Goal: Transaction & Acquisition: Purchase product/service

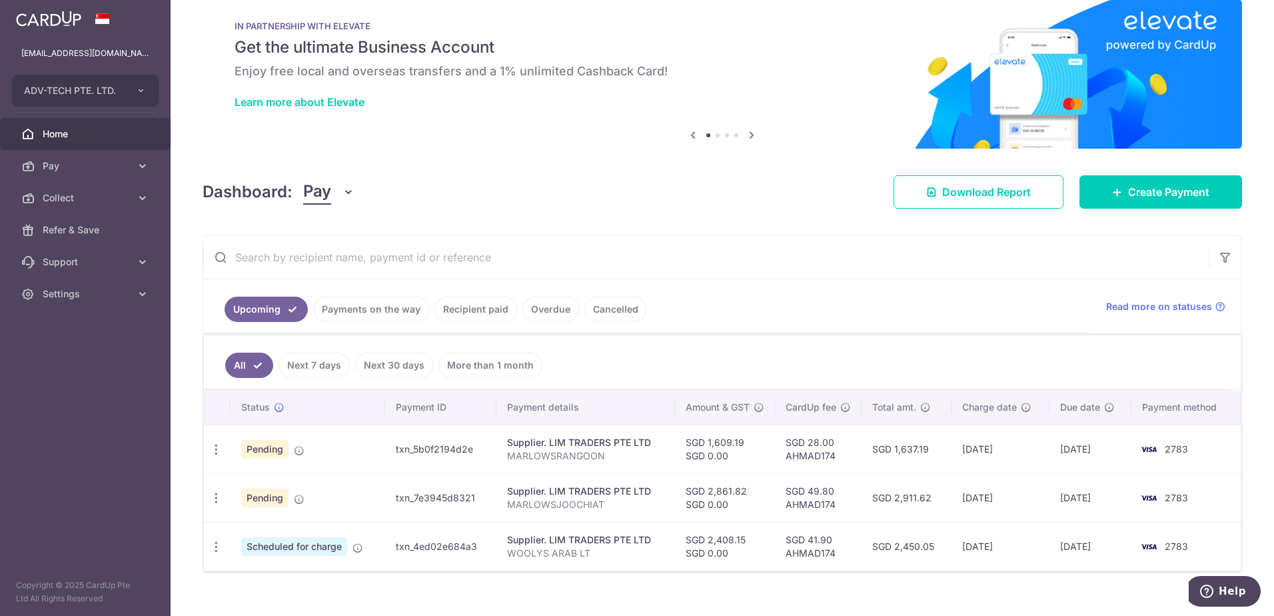
scroll to position [42, 0]
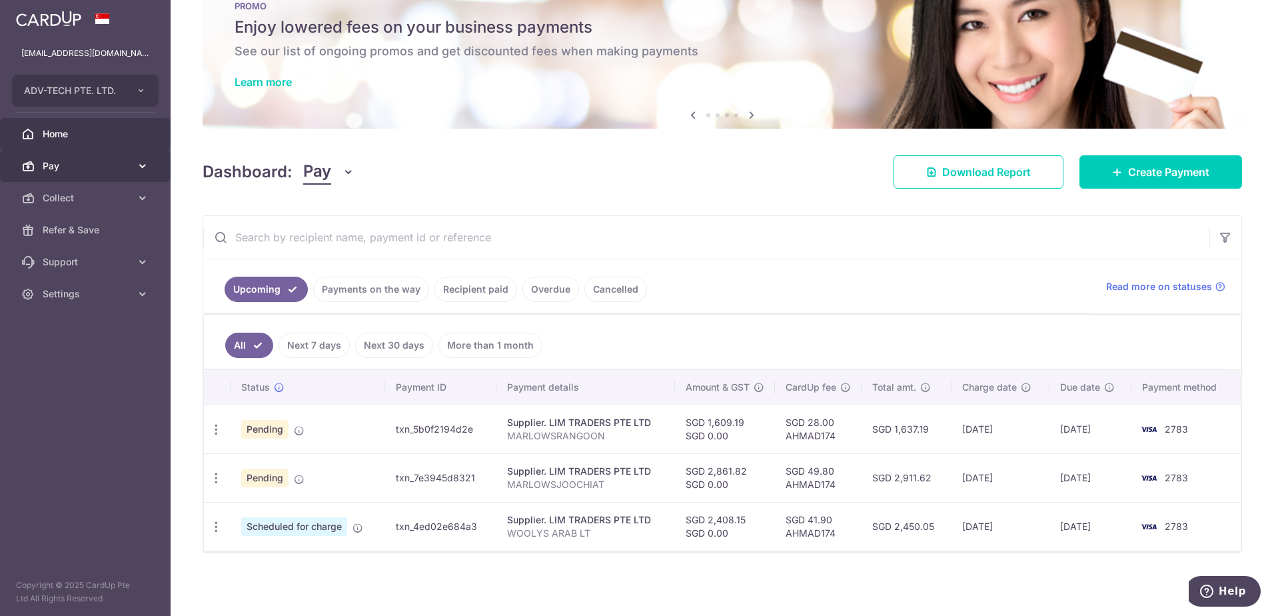
click at [89, 168] on span "Pay" at bounding box center [87, 165] width 88 height 13
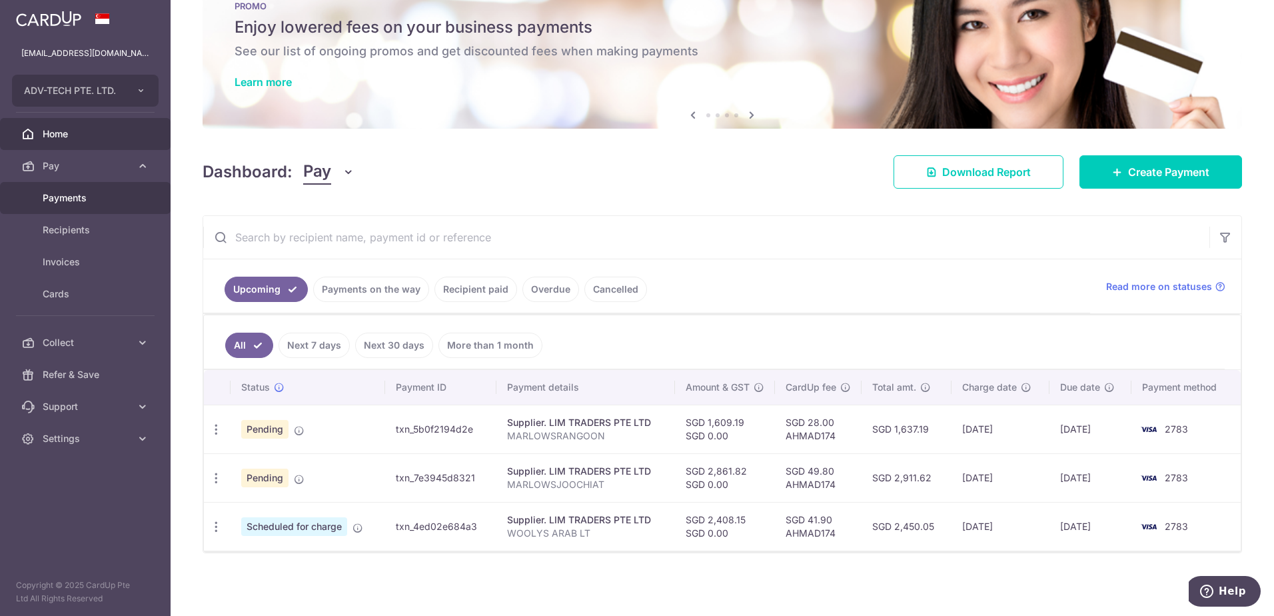
click at [98, 203] on span "Payments" at bounding box center [87, 197] width 88 height 13
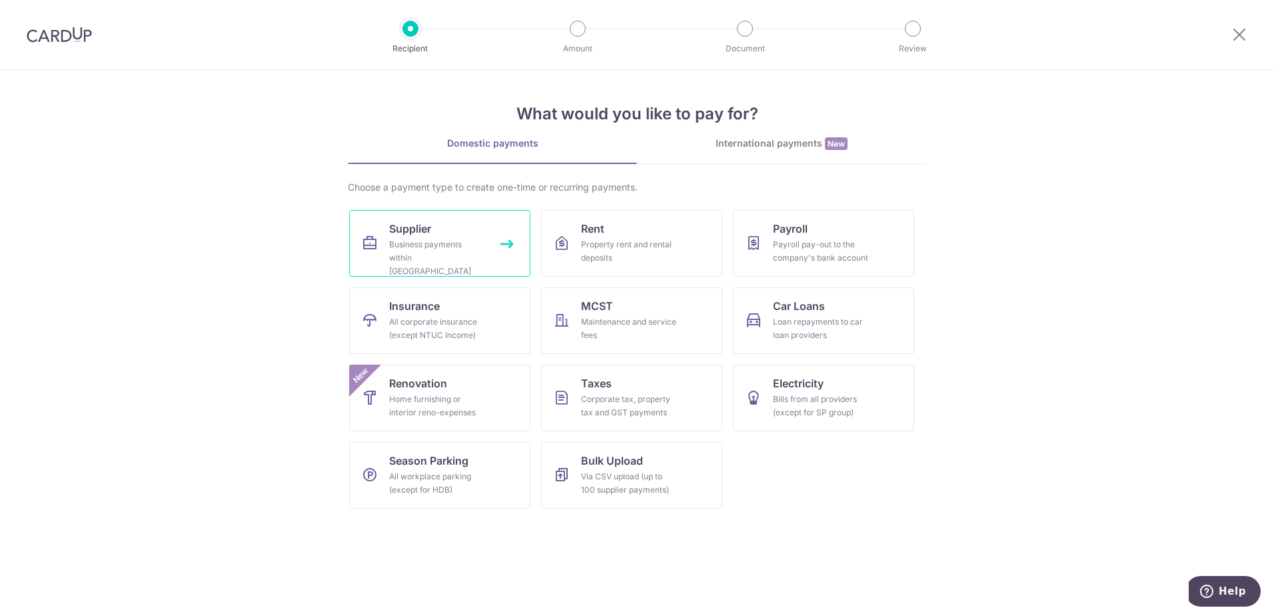
click at [458, 260] on div "Business payments within Singapore" at bounding box center [437, 258] width 96 height 40
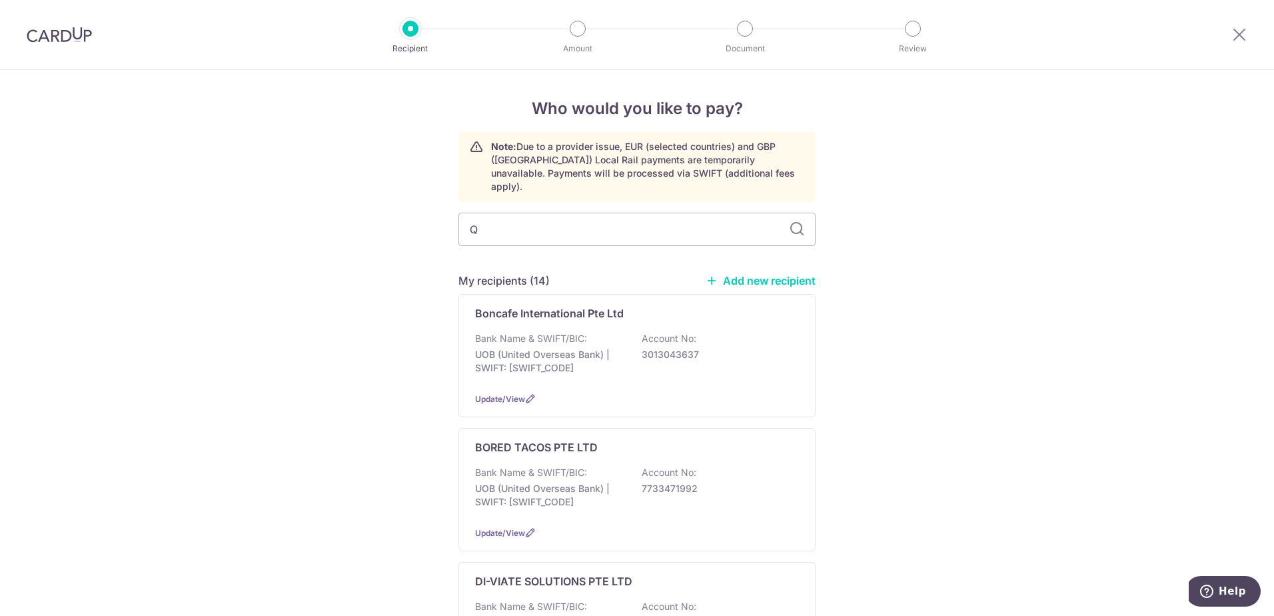
type input "QB"
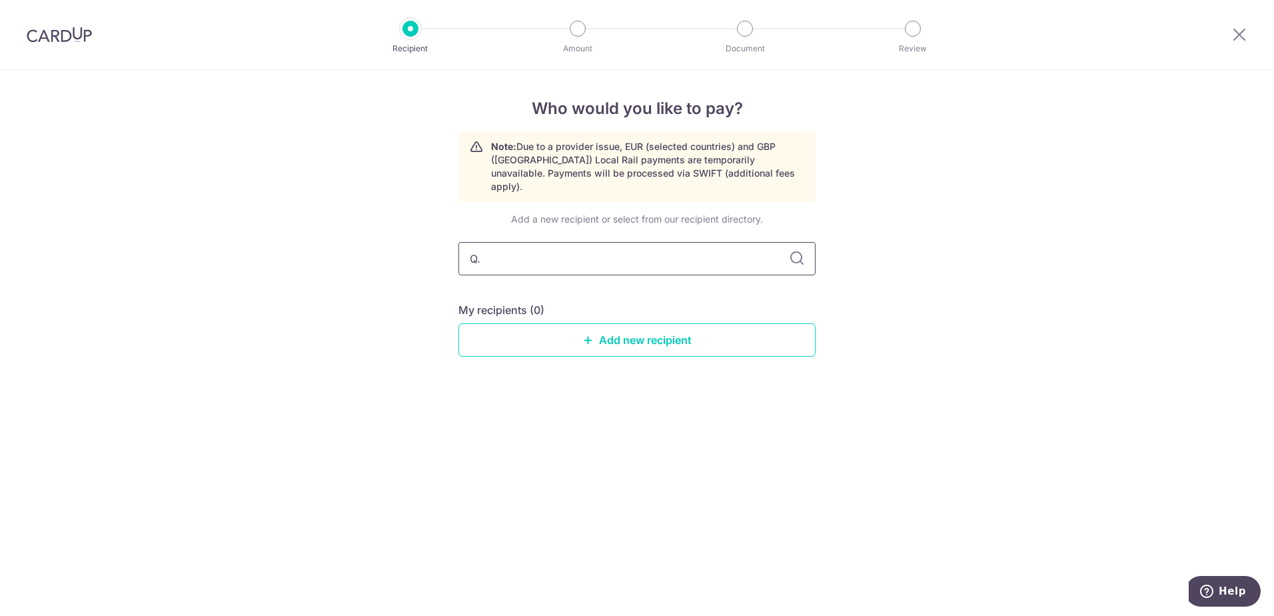
type input "Q.B"
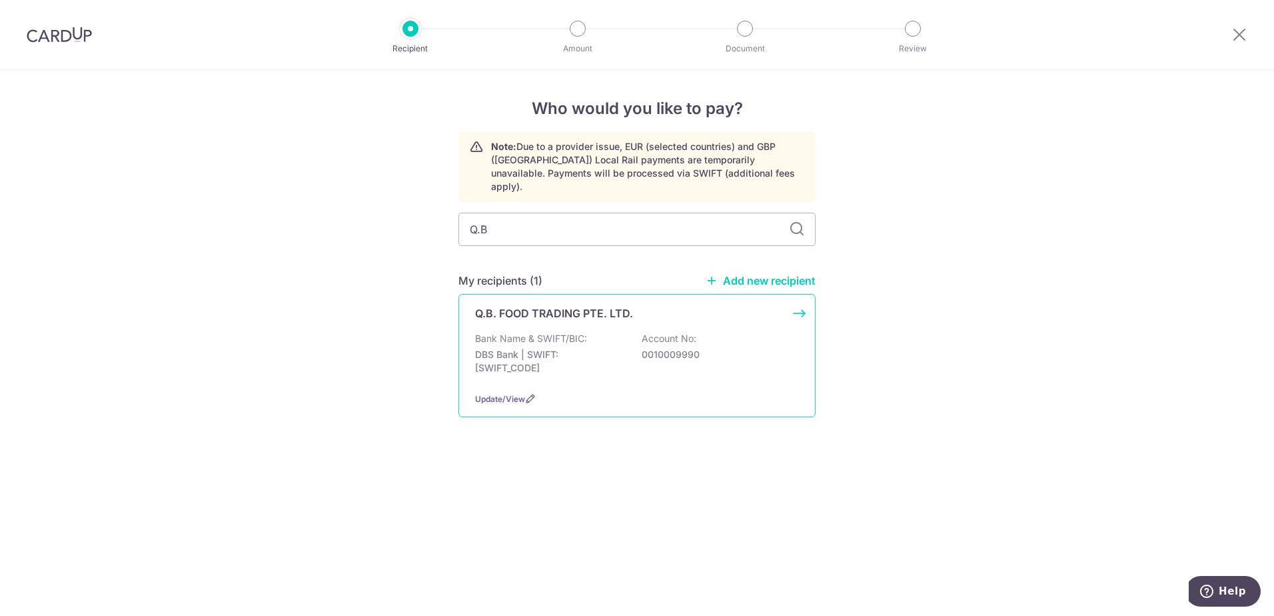
click at [552, 332] on p "Bank Name & SWIFT/BIC:" at bounding box center [531, 338] width 112 height 13
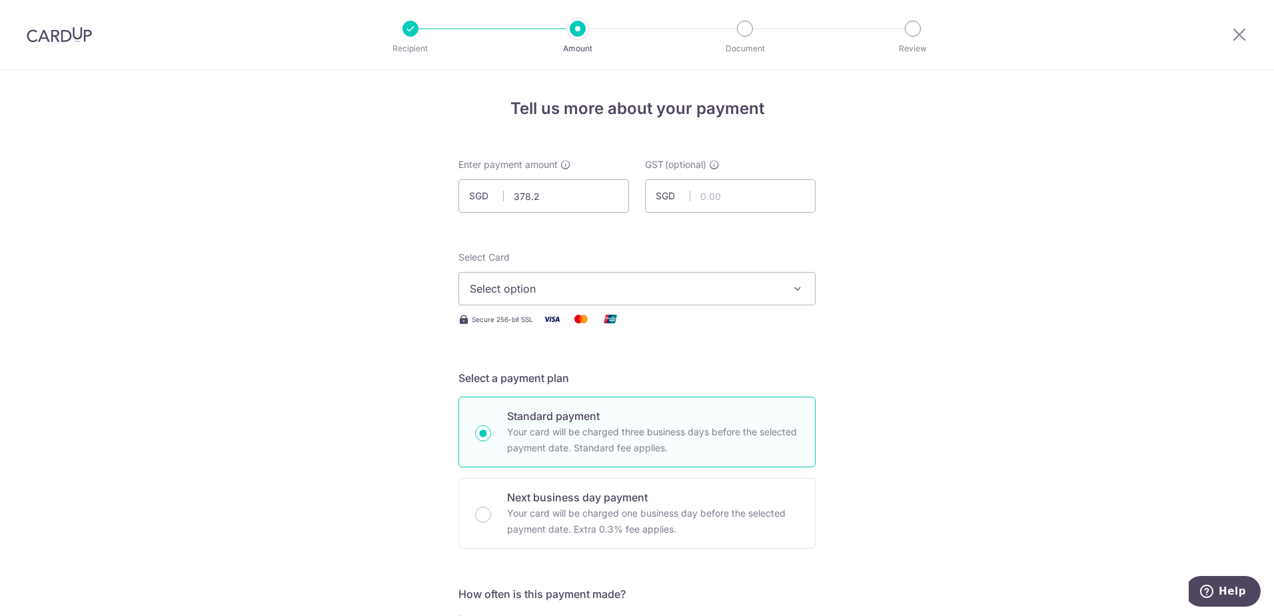
type input "378.23"
click at [522, 288] on span "Select option" at bounding box center [625, 288] width 310 height 16
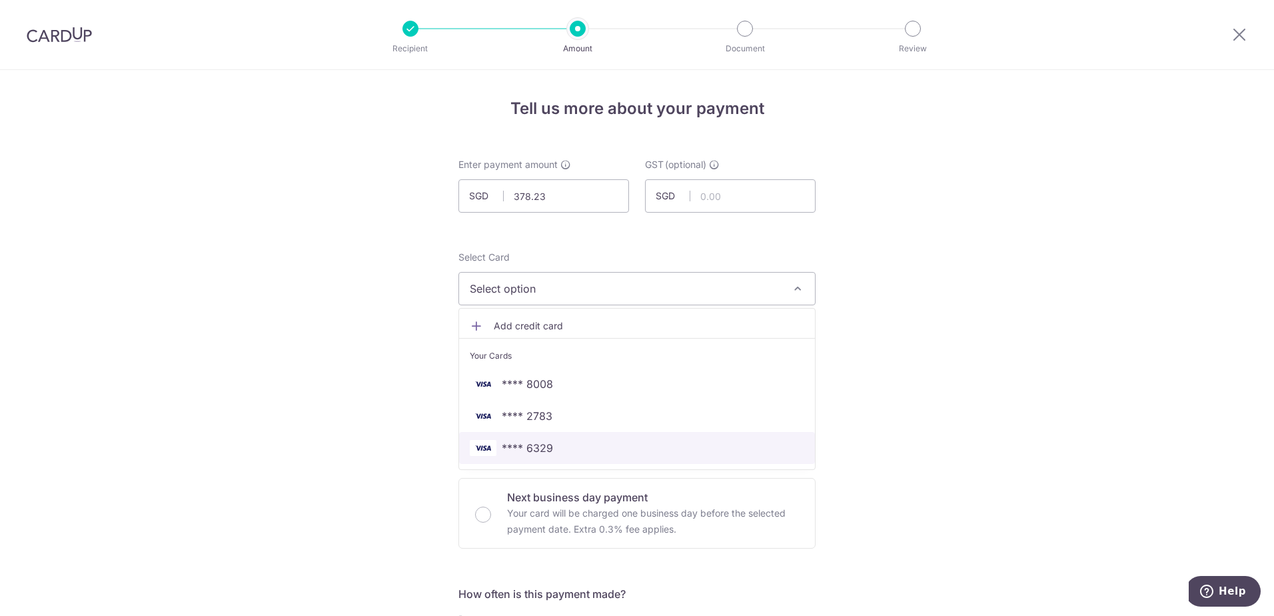
click at [555, 449] on span "**** 6329" at bounding box center [637, 448] width 334 height 16
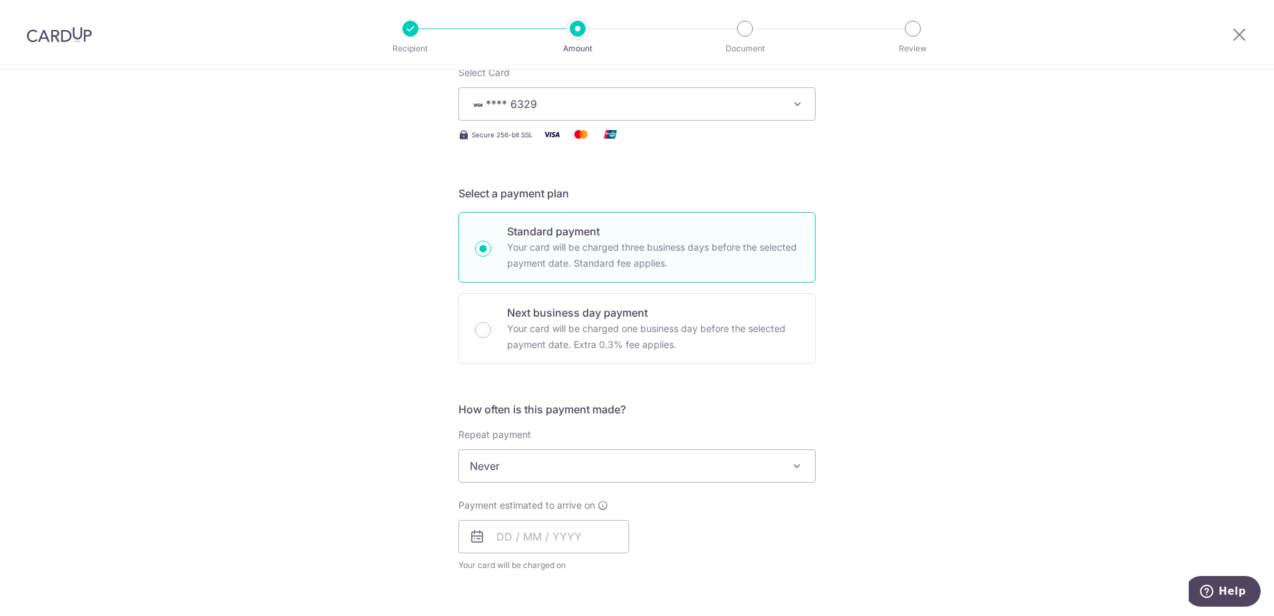
scroll to position [200, 0]
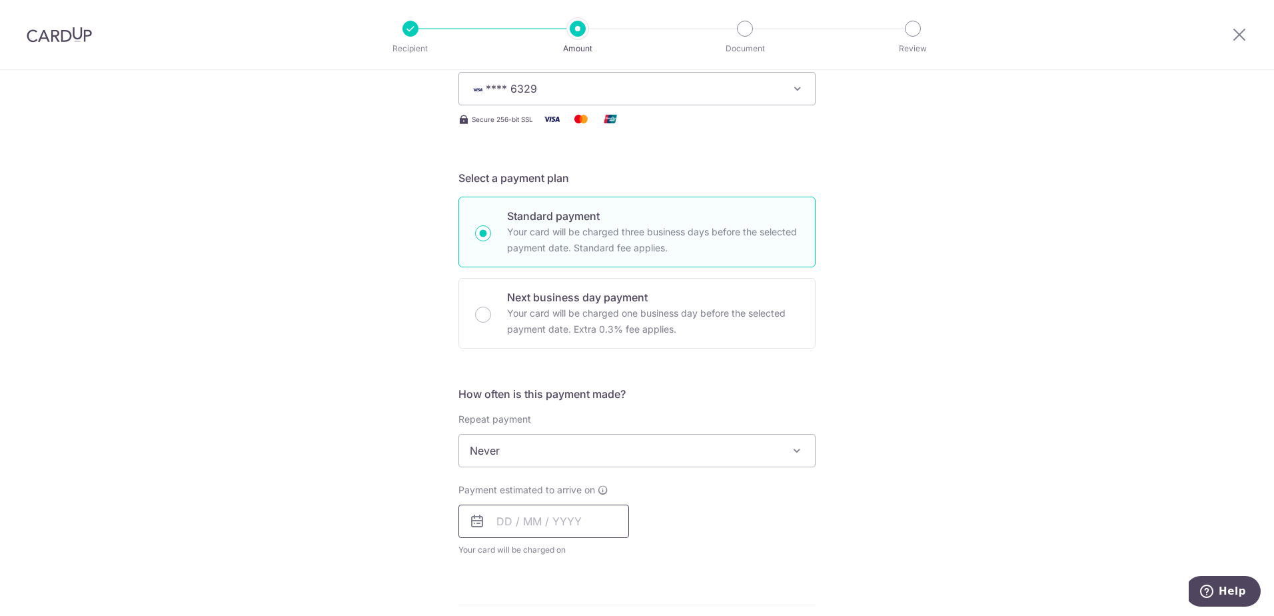
click at [552, 519] on input "text" at bounding box center [543, 520] width 171 height 33
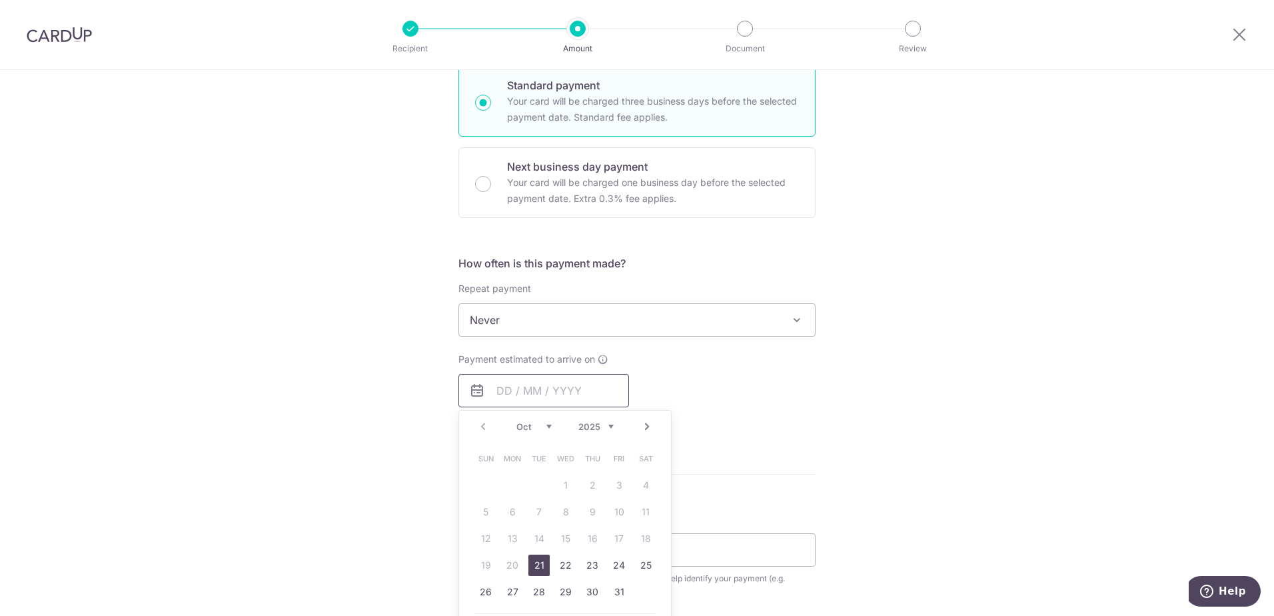
scroll to position [333, 0]
click at [539, 559] on link "21" at bounding box center [538, 562] width 21 height 21
type input "[DATE]"
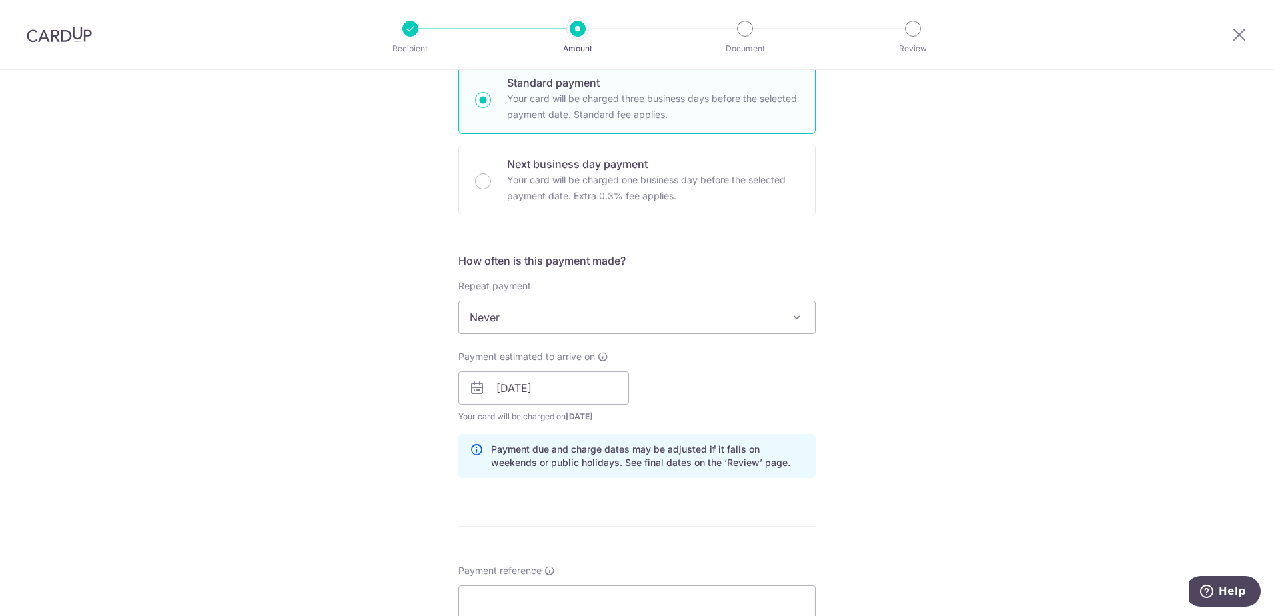
click at [530, 561] on form "Enter payment amount SGD 378.23 378.23 GST (optional) SGD Select Card **** 6329…" at bounding box center [636, 424] width 357 height 1199
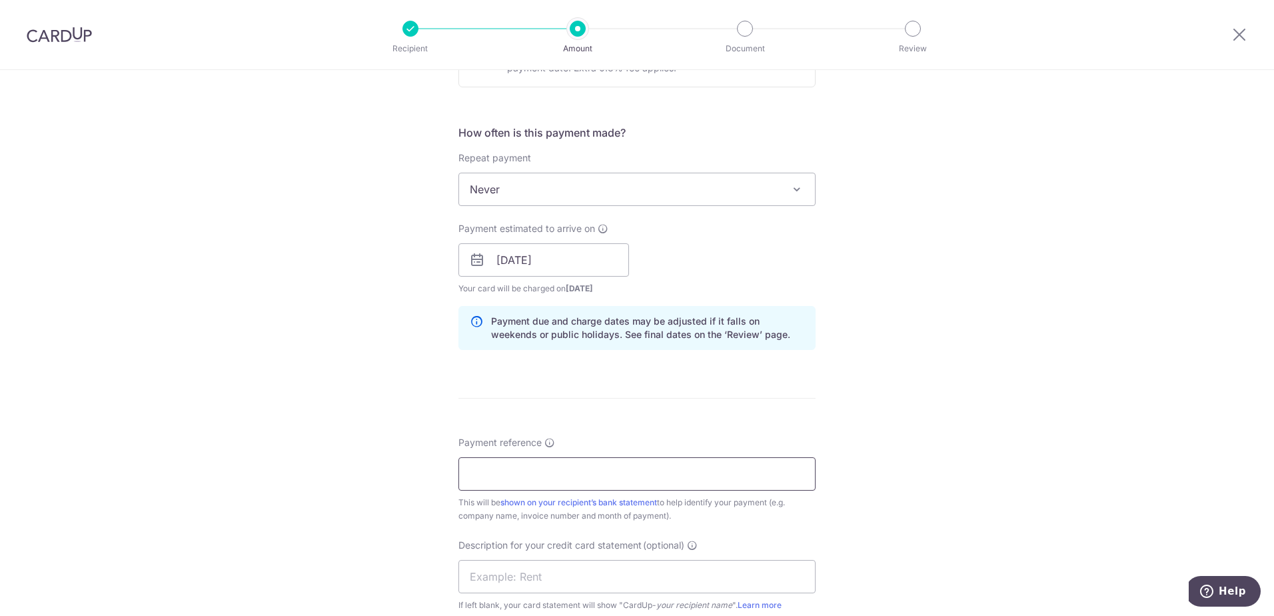
scroll to position [466, 0]
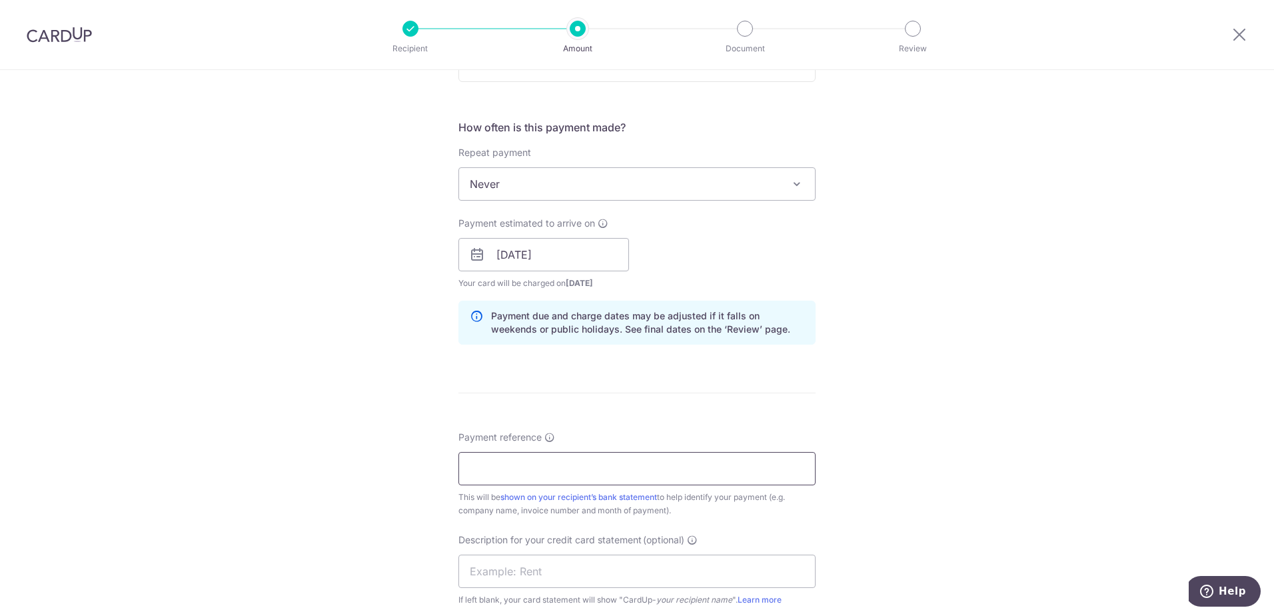
click at [610, 462] on input "Payment reference" at bounding box center [636, 468] width 357 height 33
type input "J"
drag, startPoint x: 578, startPoint y: 469, endPoint x: 721, endPoint y: 470, distance: 142.6
click at [721, 470] on input "ADVTECH - Joo Chiat Marlow Deli" at bounding box center [636, 468] width 357 height 33
click at [528, 468] on input "ADVTECH - Joo Chiat Sep 25" at bounding box center [636, 468] width 357 height 33
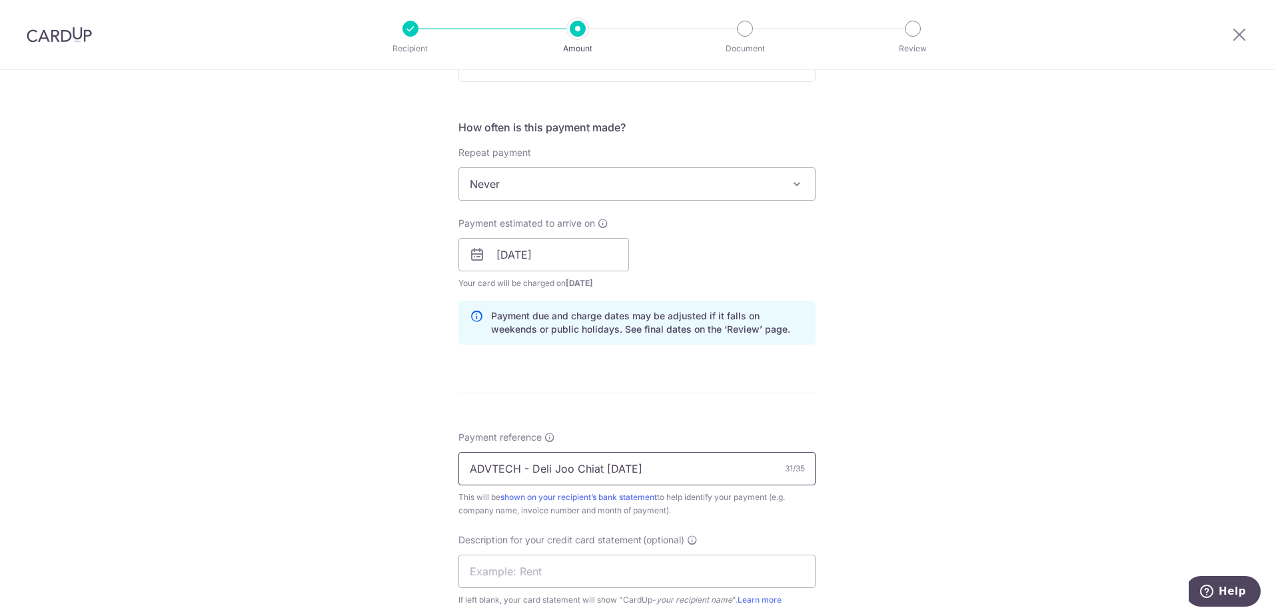
drag, startPoint x: 531, startPoint y: 469, endPoint x: 598, endPoint y: 466, distance: 66.7
click at [598, 466] on input "ADVTECH - Deli Joo Chiat Sep 25" at bounding box center [636, 468] width 357 height 33
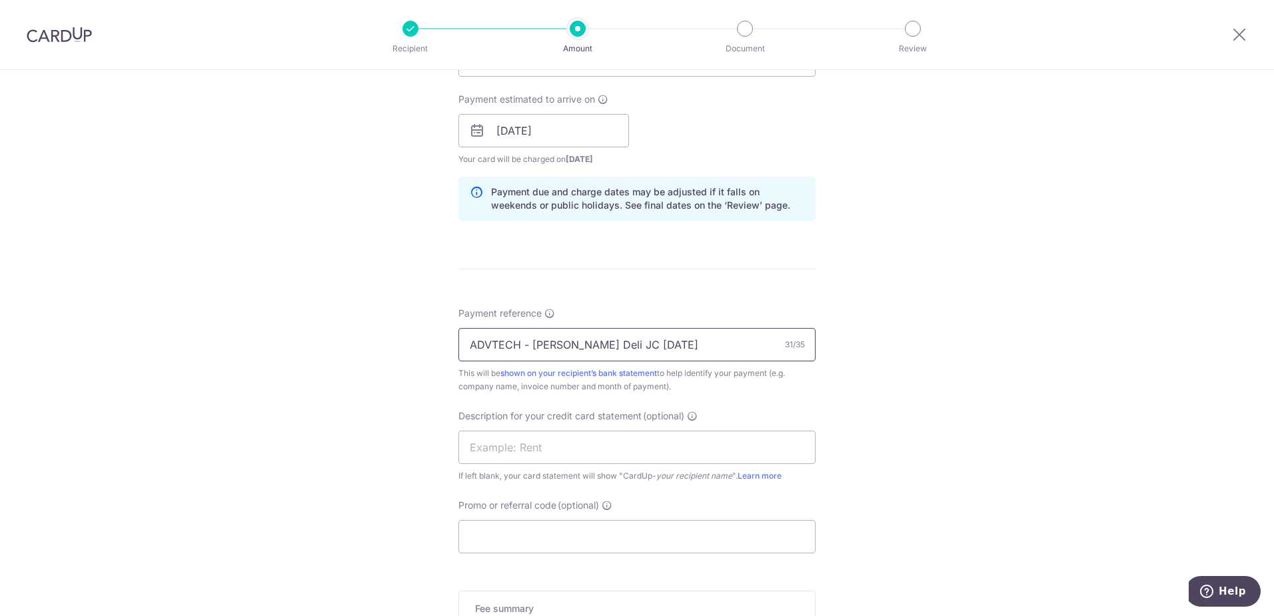
scroll to position [600, 0]
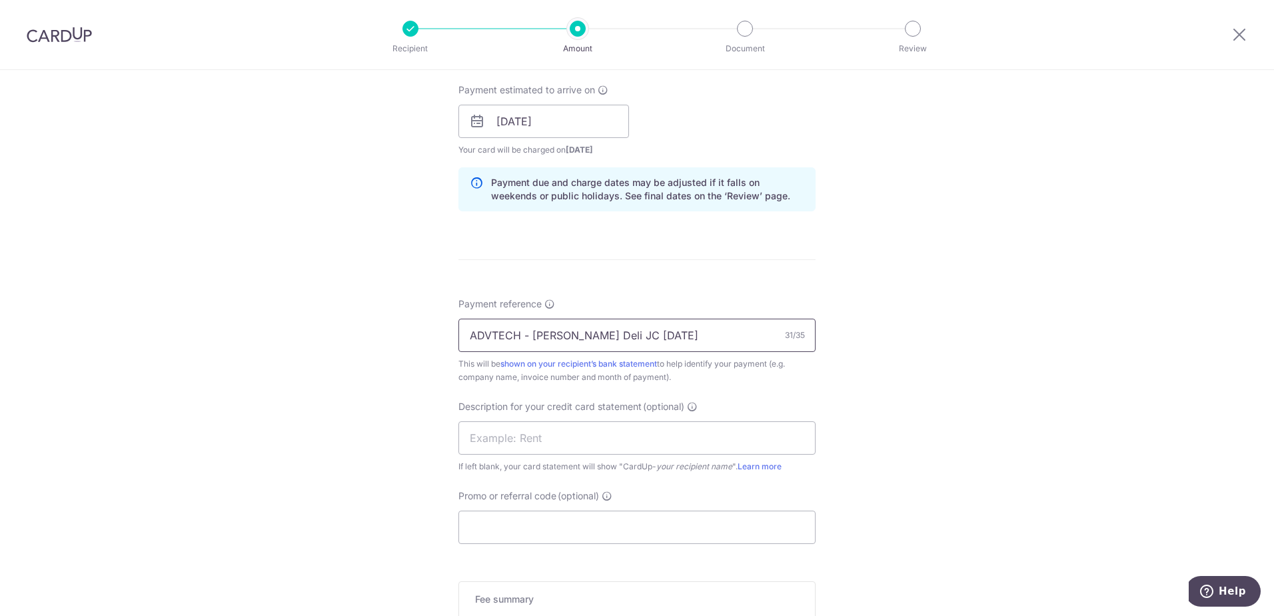
drag, startPoint x: 660, startPoint y: 336, endPoint x: 410, endPoint y: 323, distance: 249.5
click at [410, 323] on div "Tell us more about your payment Enter payment amount SGD 378.23 378.23 GST (opt…" at bounding box center [637, 144] width 1274 height 1349
type input "ADVTECH - Marlow Deli JC Sep 25"
click at [513, 434] on input "text" at bounding box center [636, 437] width 357 height 33
paste input "ADVTECH - Marlo"
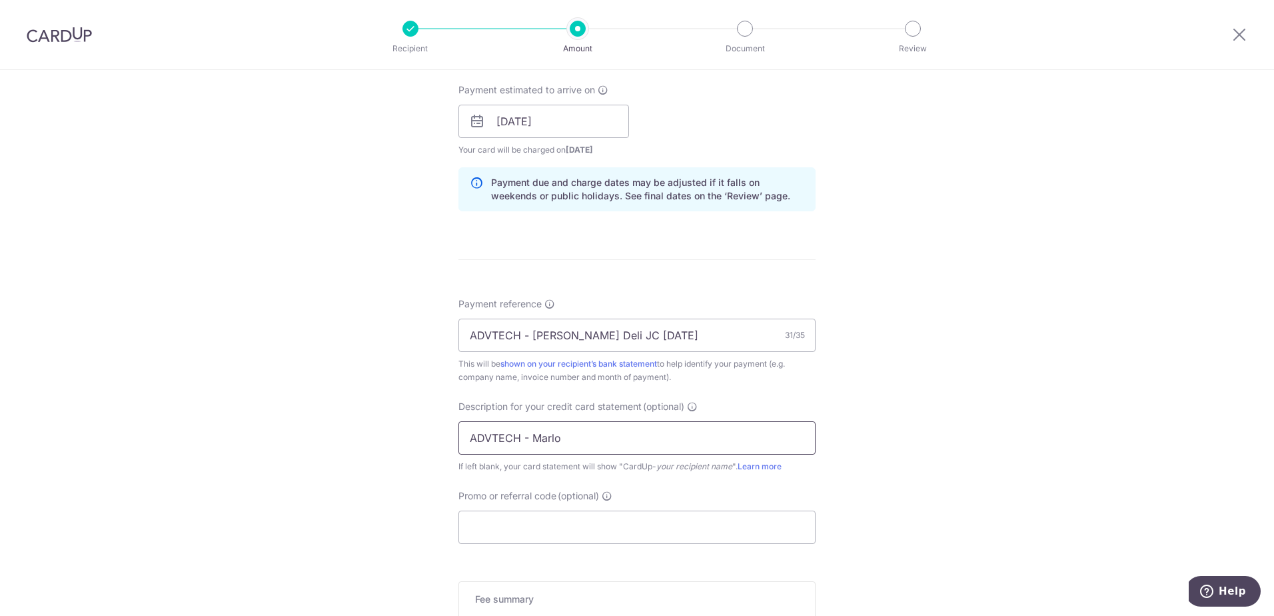
drag, startPoint x: 470, startPoint y: 434, endPoint x: 774, endPoint y: 456, distance: 304.6
click at [774, 456] on div "Description for your credit card statement (optional) ADVTECH - Marlo If left b…" at bounding box center [636, 436] width 357 height 73
type input "A"
click at [514, 440] on input "ADV - MD Sep 25" at bounding box center [636, 437] width 357 height 33
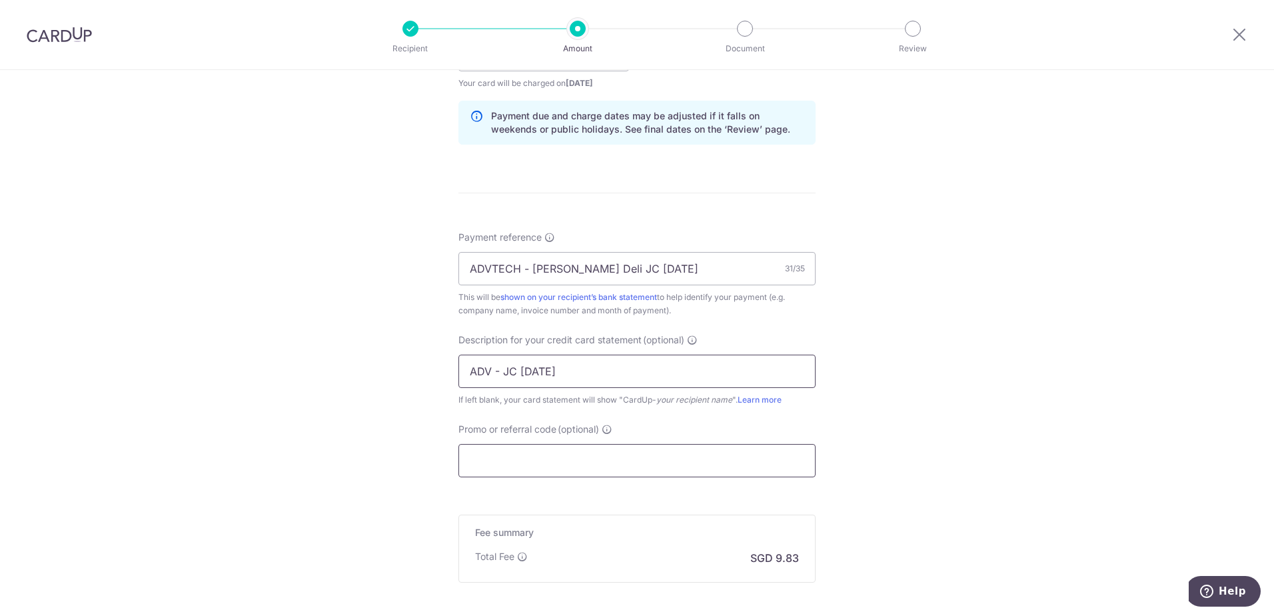
type input "ADV - JC Sep 25"
click at [577, 464] on input "Promo or referral code (optional)" at bounding box center [636, 460] width 357 height 33
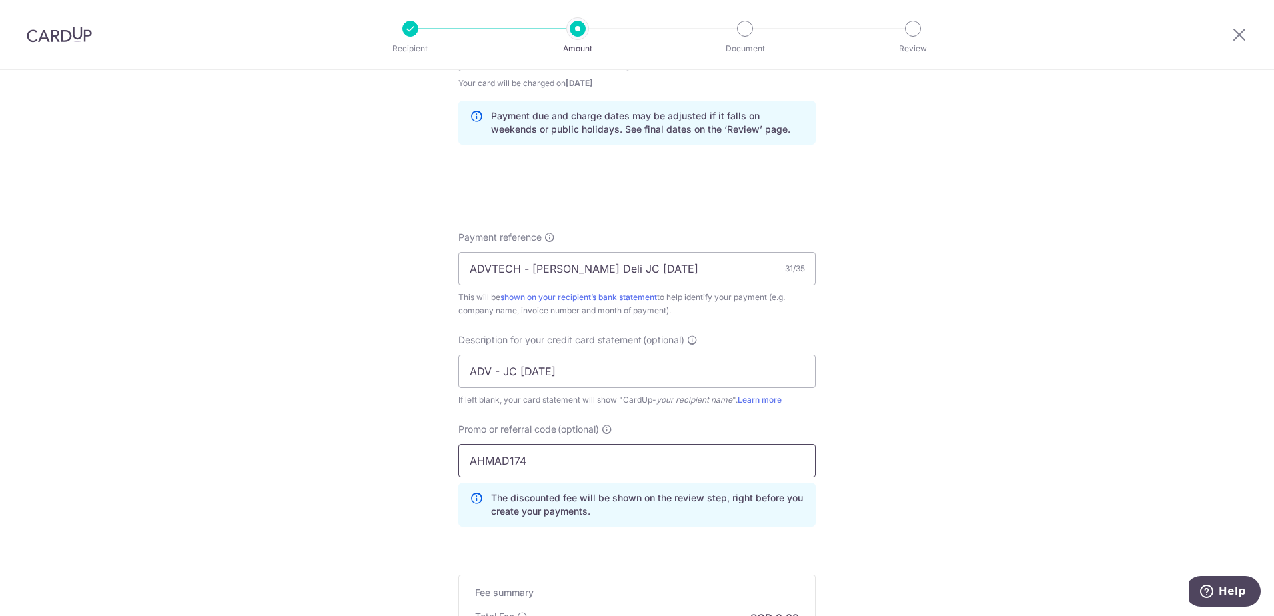
type input "AHMAD174"
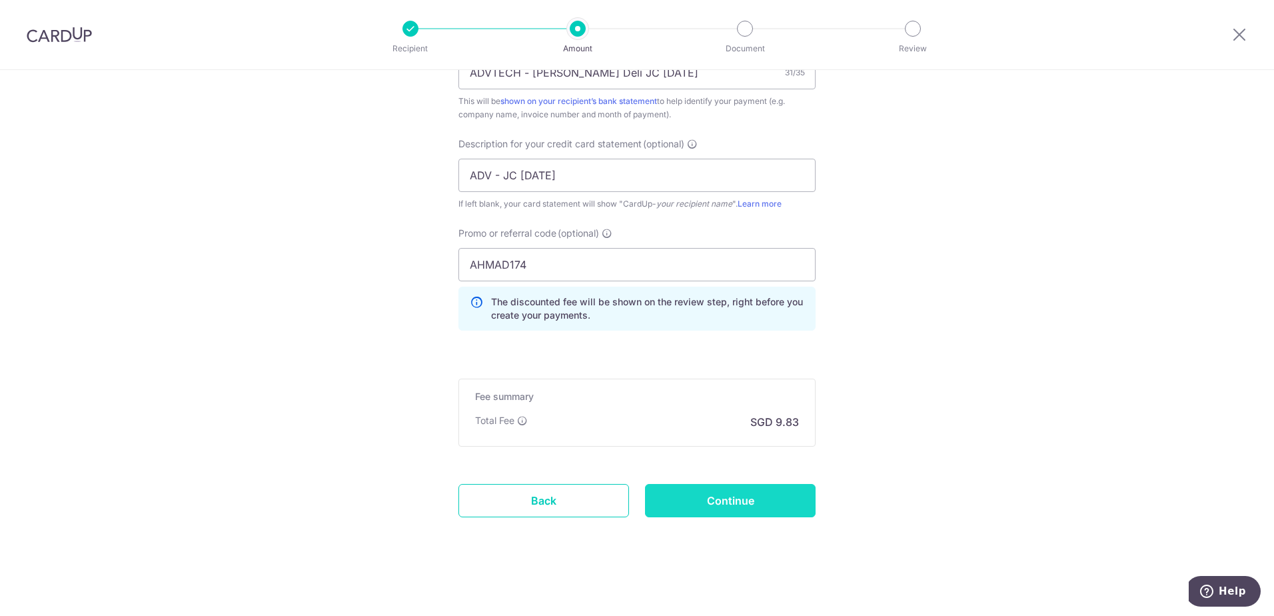
scroll to position [863, 0]
click at [722, 504] on input "Continue" at bounding box center [730, 498] width 171 height 33
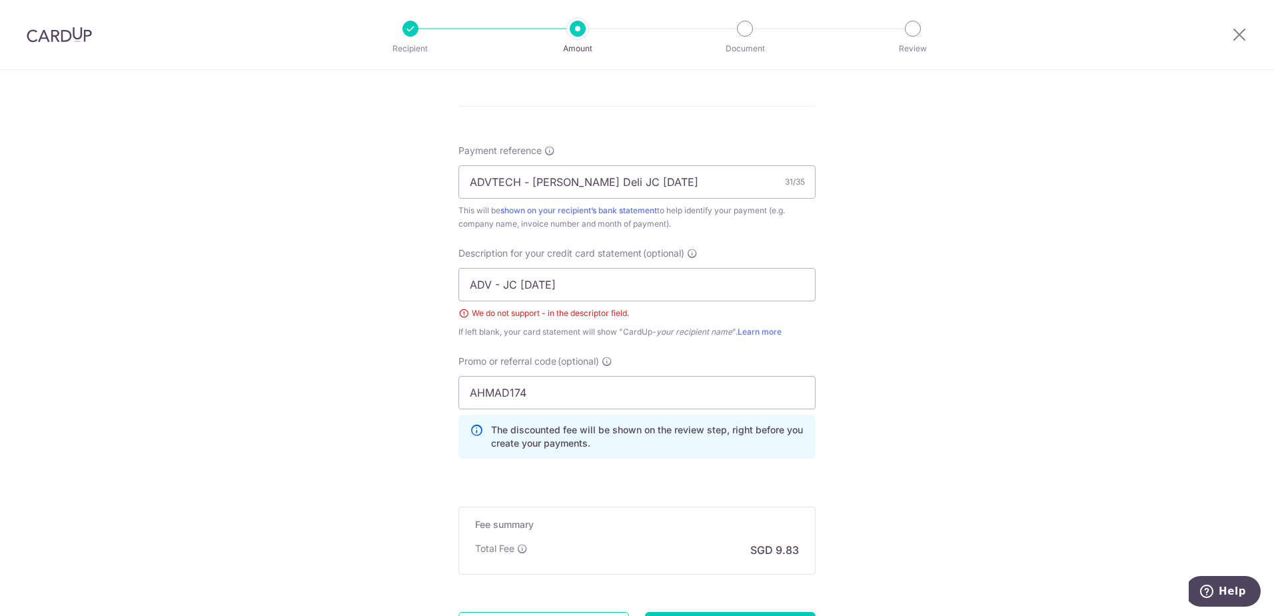
scroll to position [749, 0]
click at [502, 288] on input "ADV - JC Sep 25" at bounding box center [636, 288] width 357 height 33
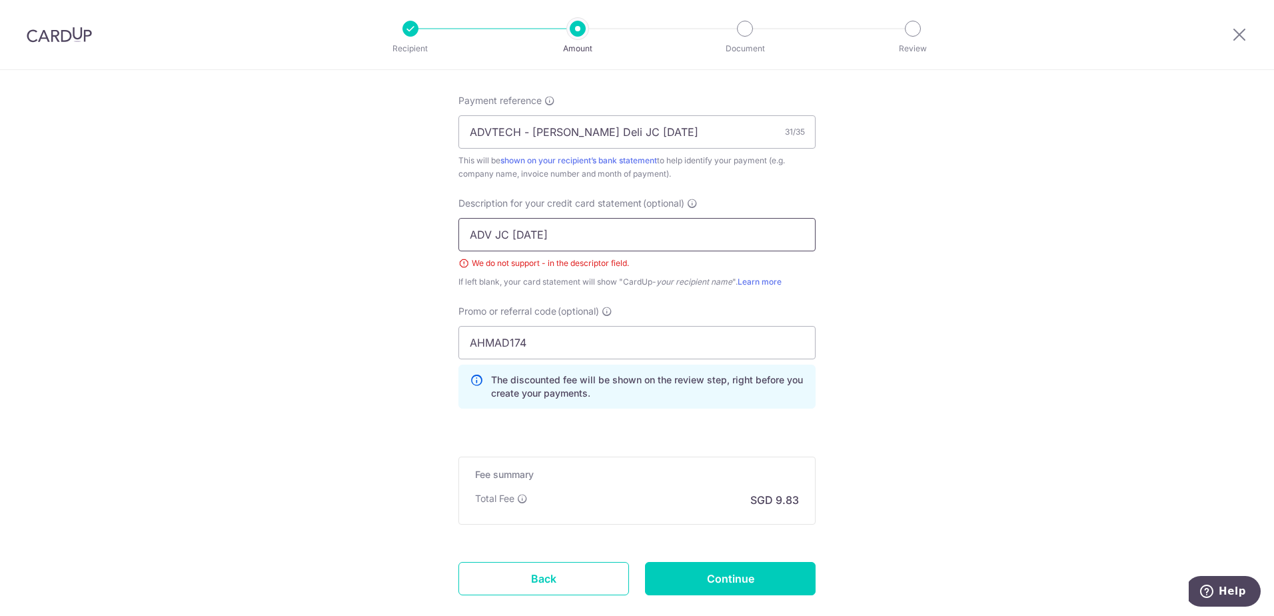
scroll to position [882, 0]
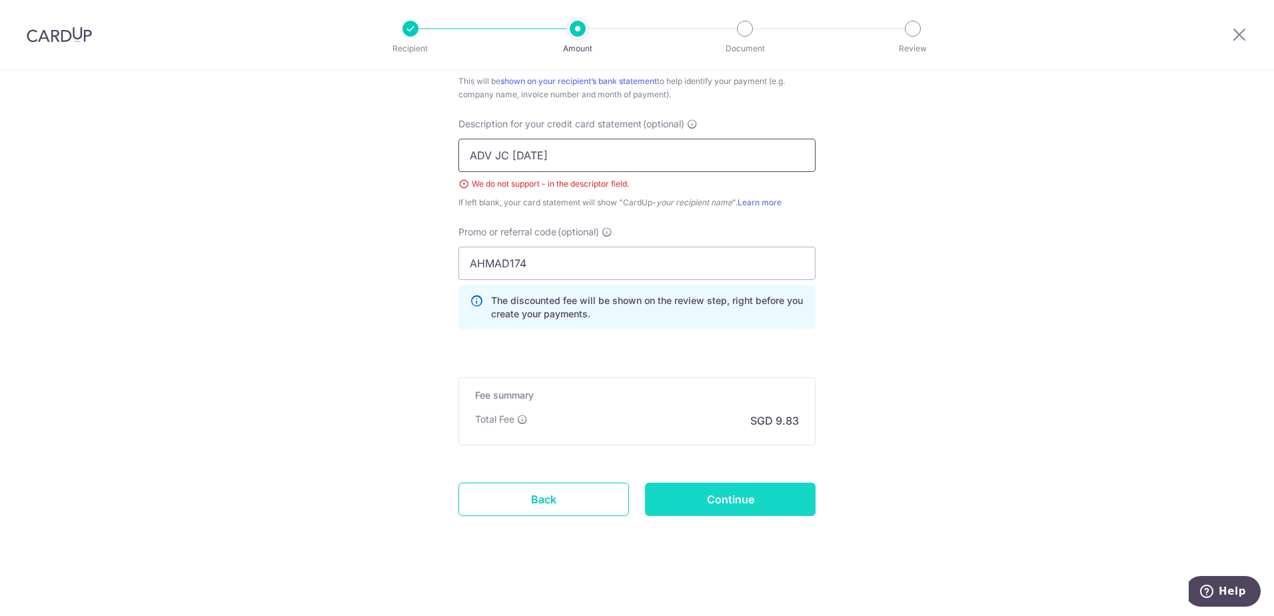
type input "ADV JC Sep 25"
click at [791, 494] on input "Continue" at bounding box center [730, 498] width 171 height 33
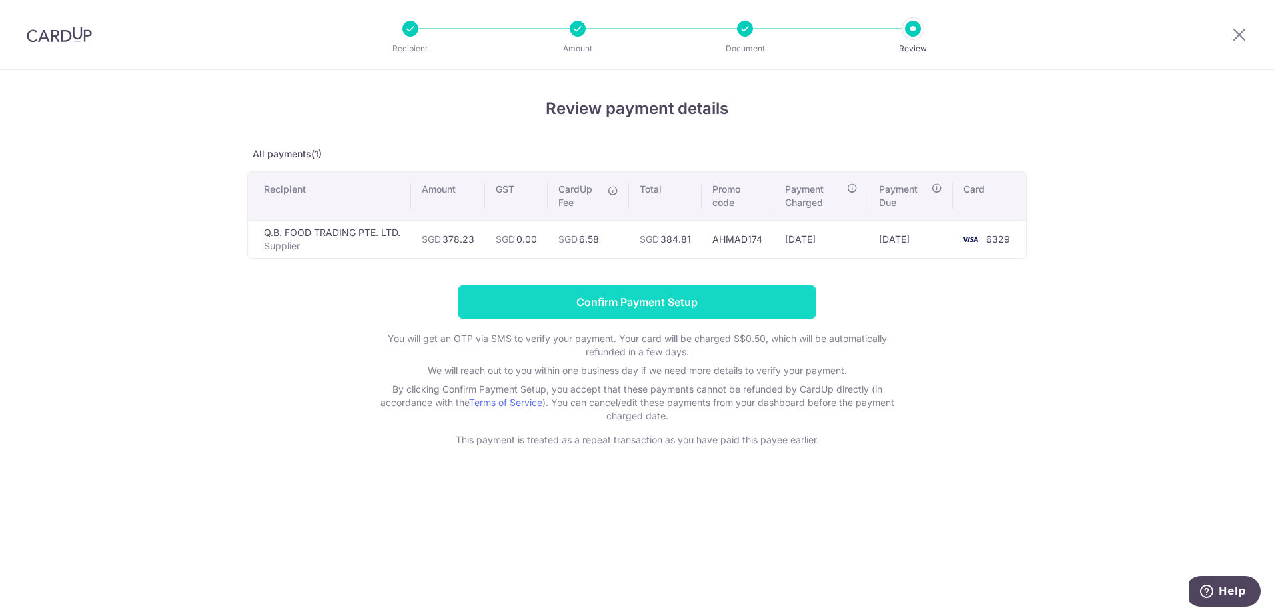
click at [712, 294] on input "Confirm Payment Setup" at bounding box center [636, 301] width 357 height 33
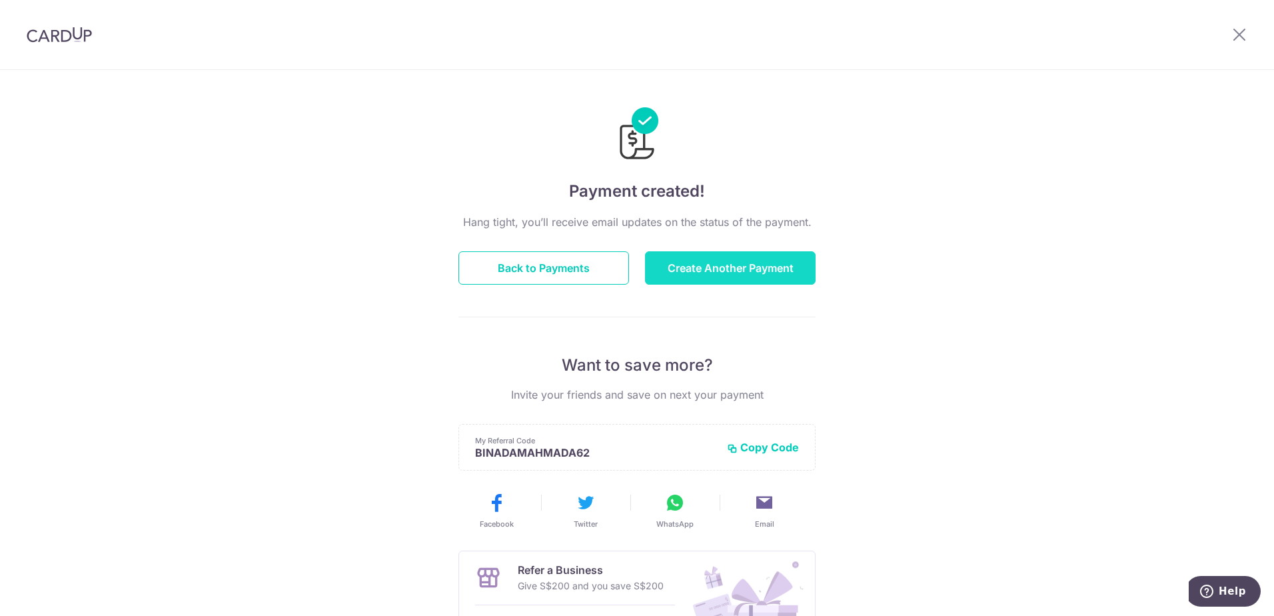
click at [749, 264] on button "Create Another Payment" at bounding box center [730, 267] width 171 height 33
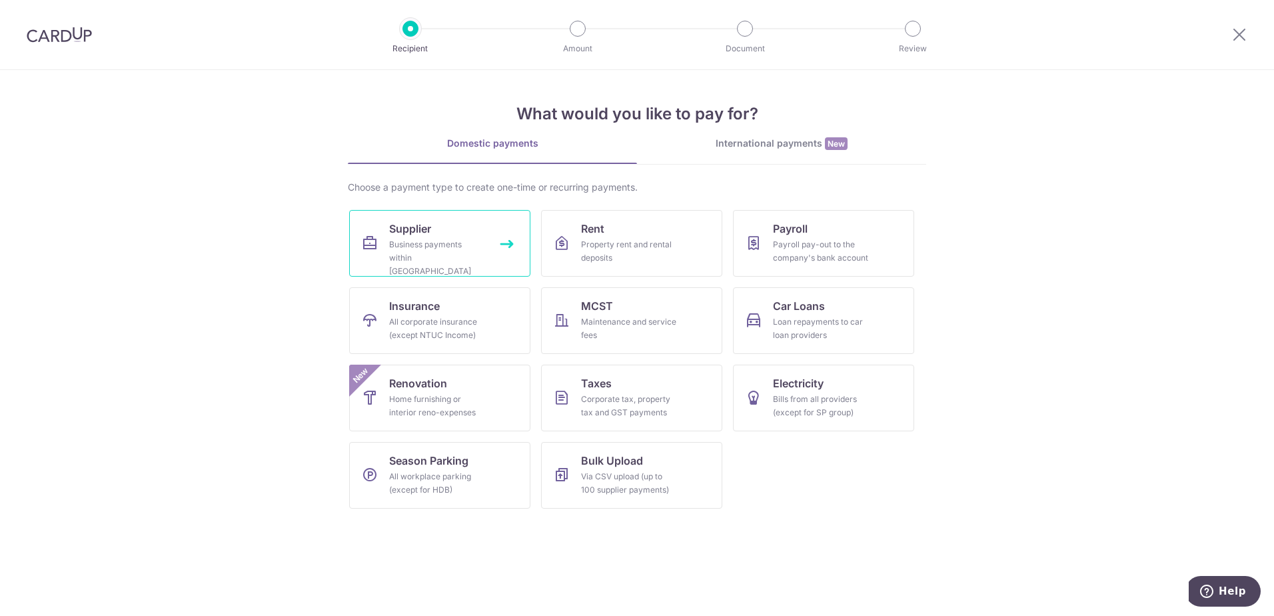
click at [511, 250] on link "Supplier Business payments within [GEOGRAPHIC_DATA]" at bounding box center [439, 243] width 181 height 67
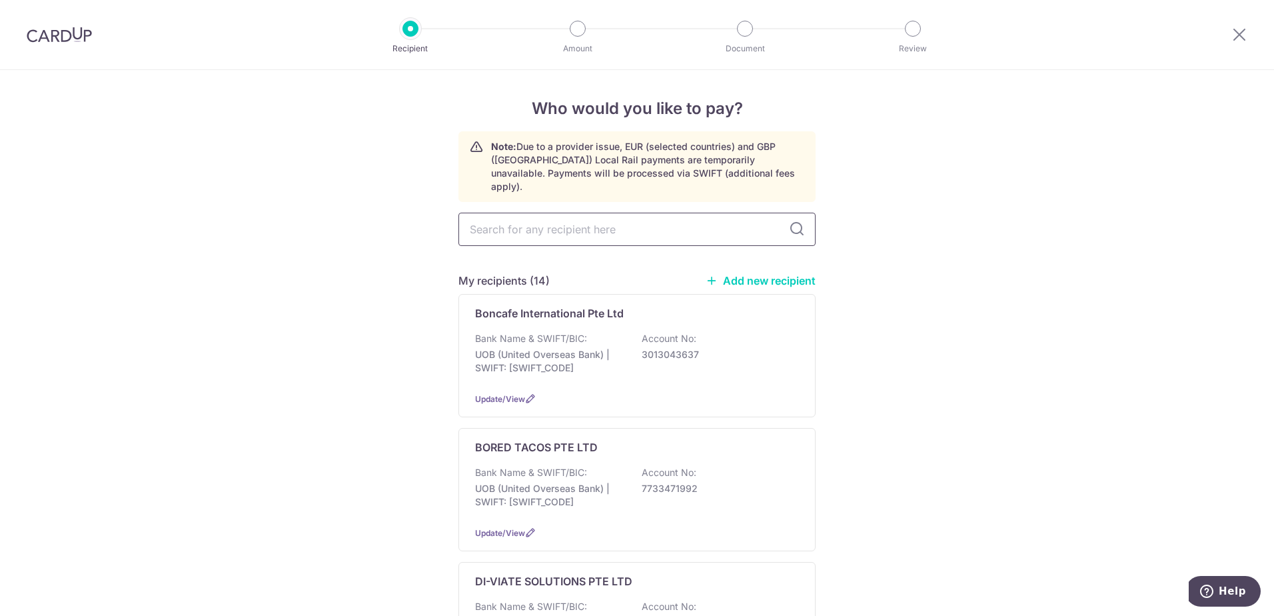
type input "Q"
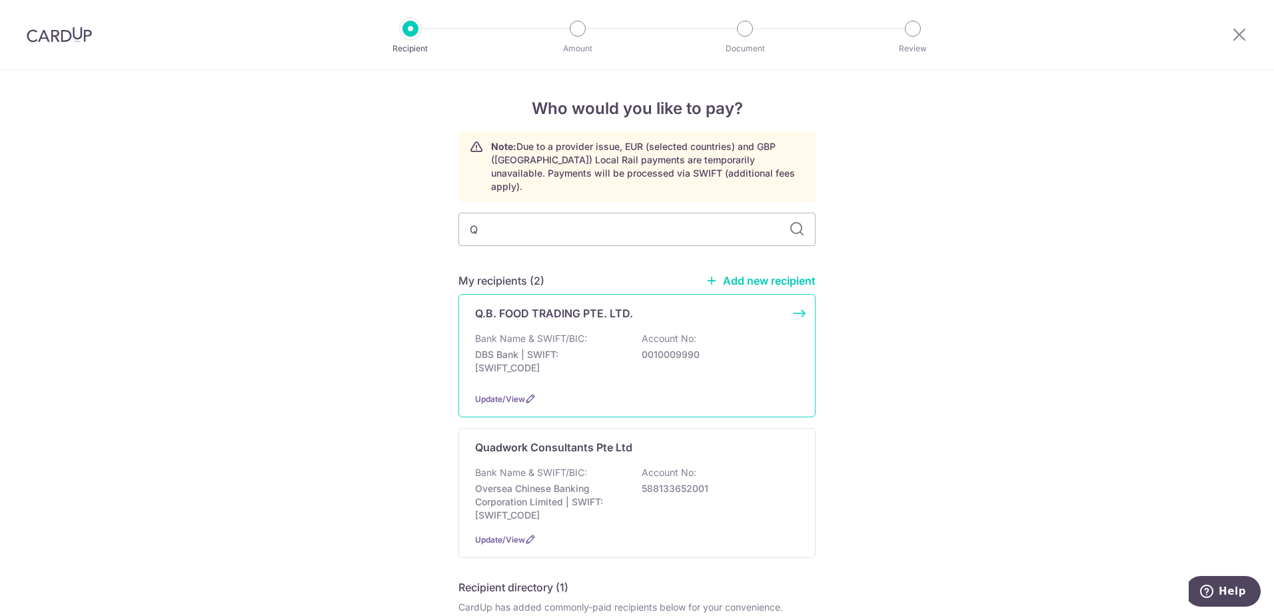
click at [679, 348] on p "0010009990" at bounding box center [716, 354] width 149 height 13
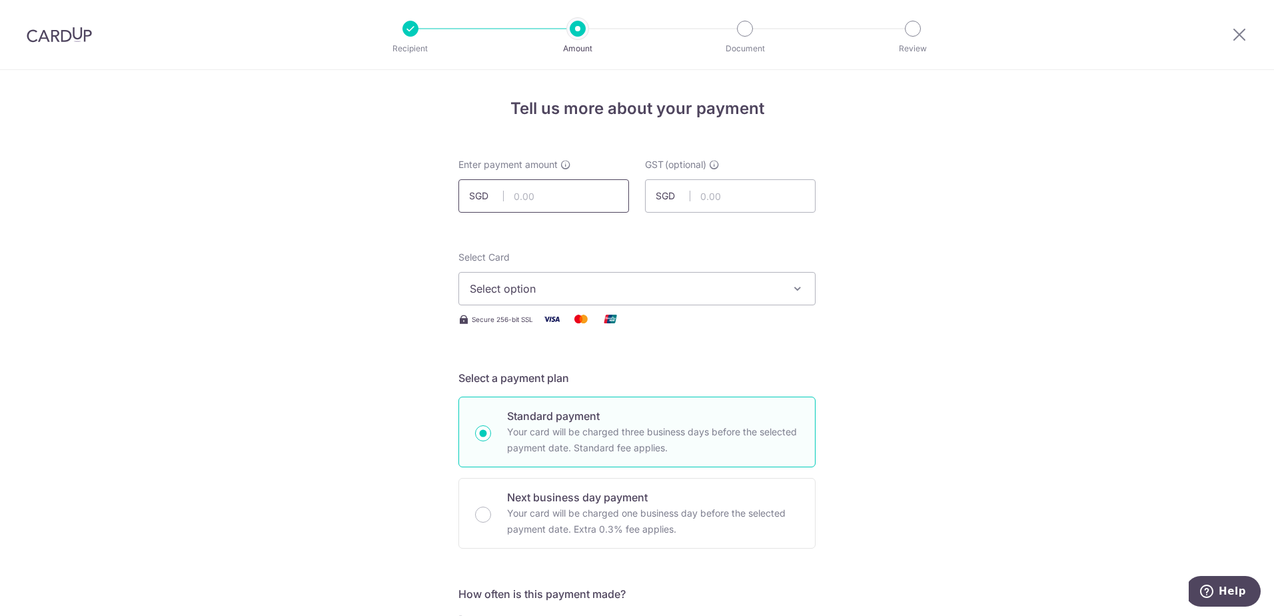
click at [582, 205] on input "text" at bounding box center [543, 195] width 171 height 33
type input "160.78"
drag, startPoint x: 390, startPoint y: 180, endPoint x: 480, endPoint y: 262, distance: 122.2
click at [562, 299] on button "Select option" at bounding box center [636, 288] width 357 height 33
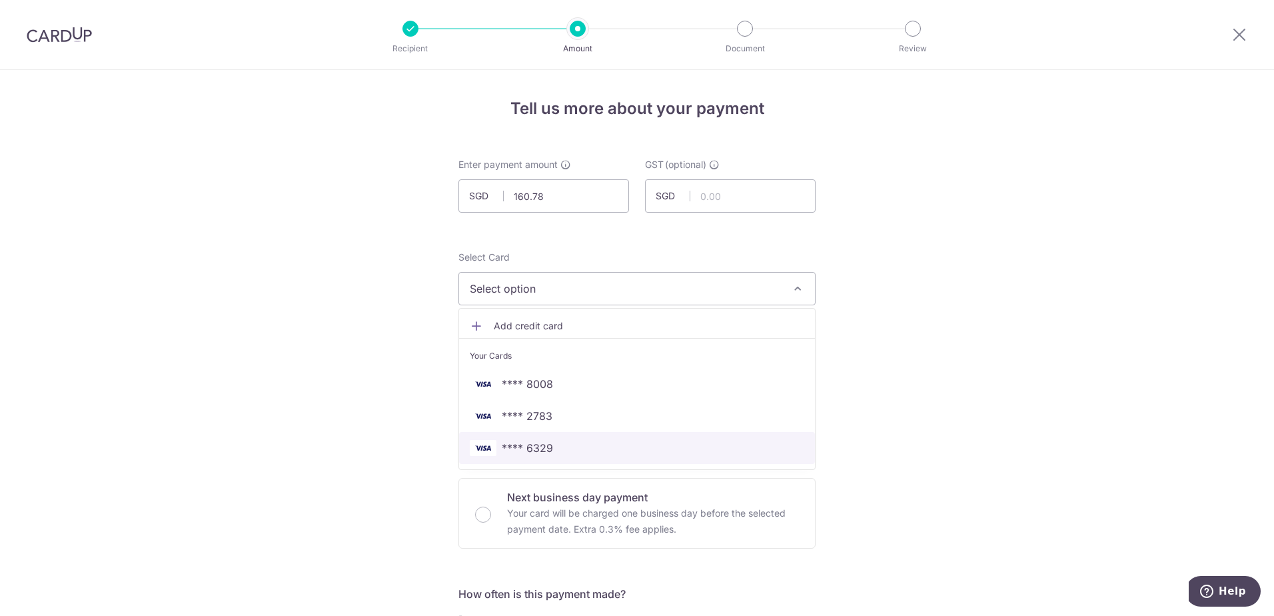
click at [557, 448] on span "**** 6329" at bounding box center [637, 448] width 334 height 16
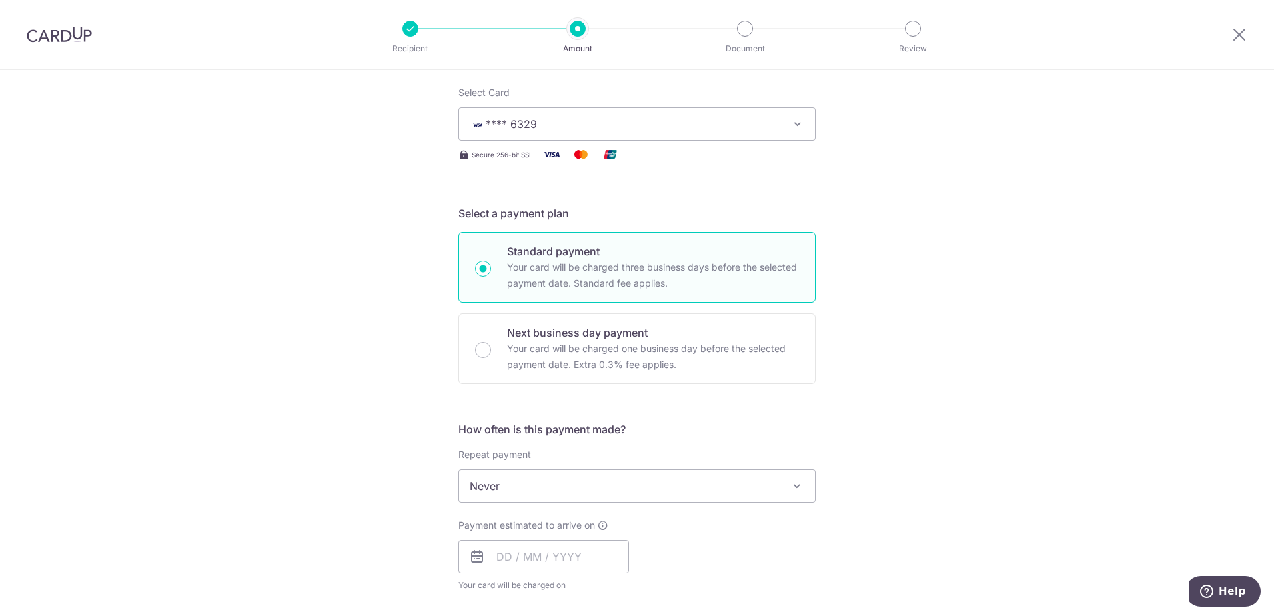
scroll to position [200, 0]
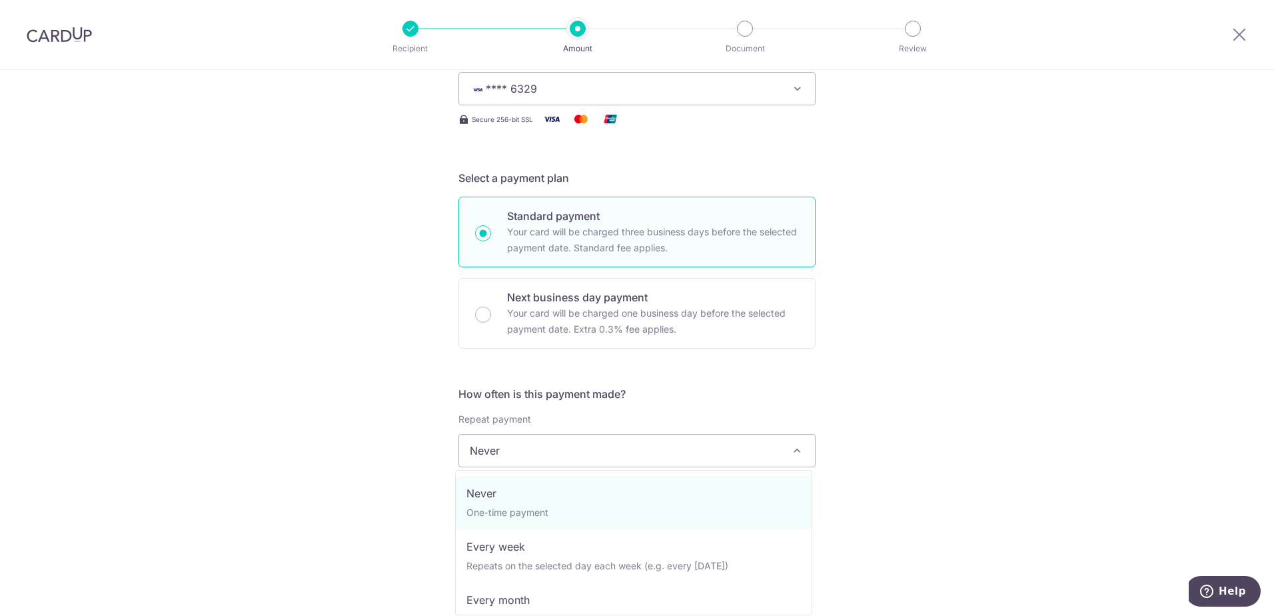
click at [542, 450] on span "Never" at bounding box center [637, 450] width 356 height 32
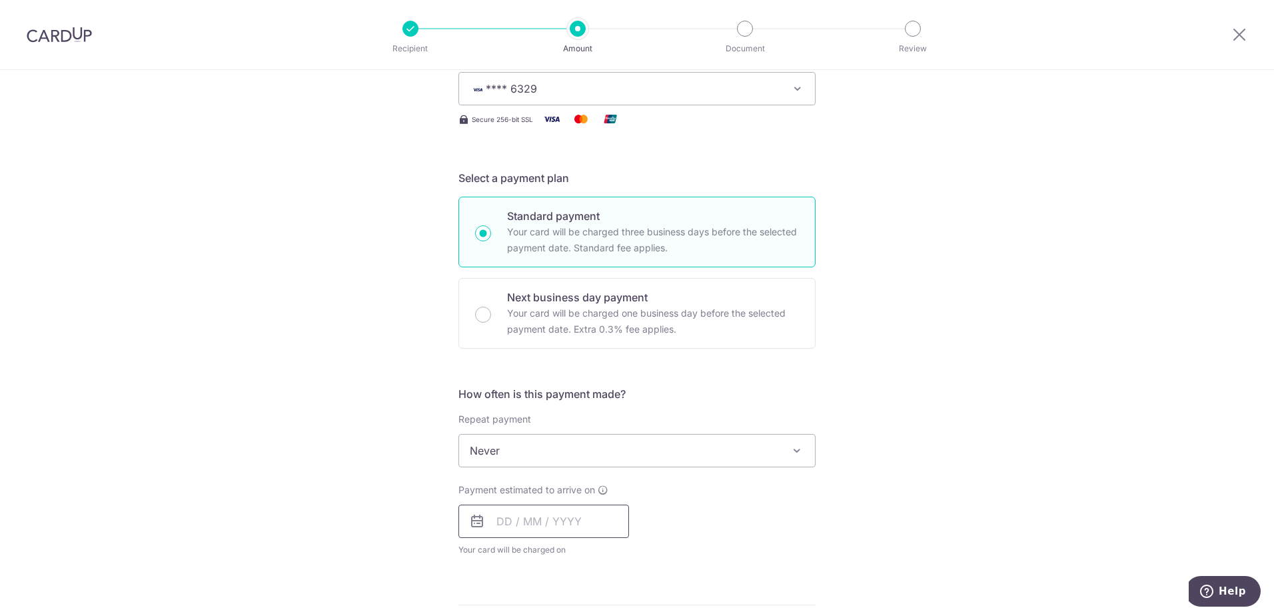
click at [508, 510] on input "text" at bounding box center [543, 520] width 171 height 33
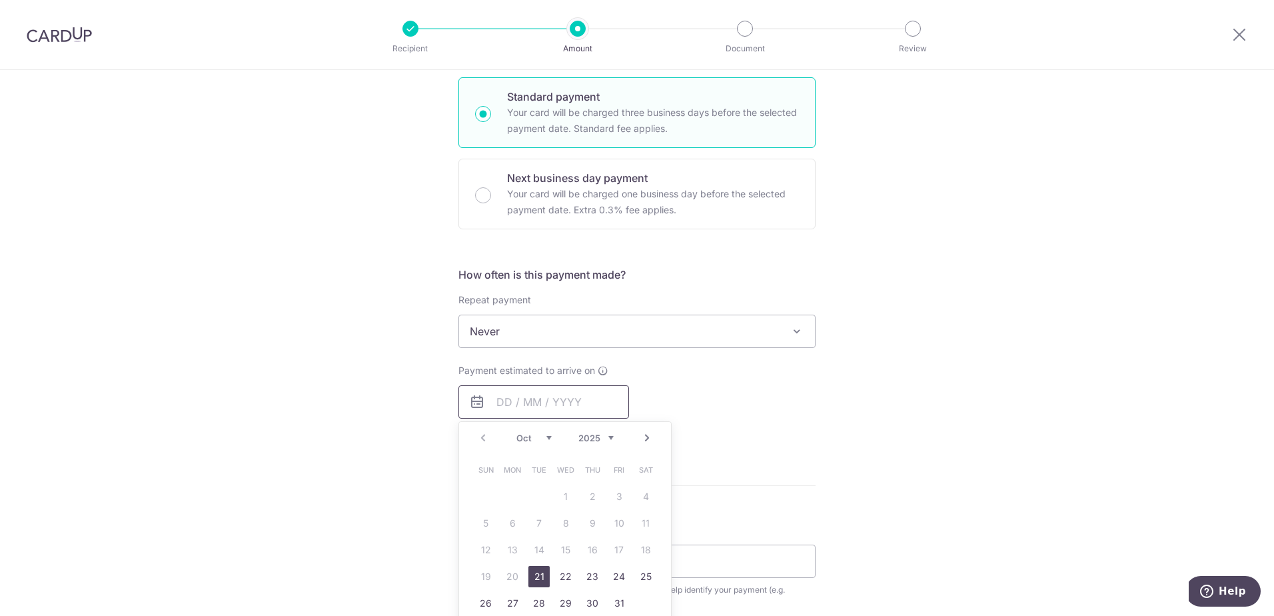
scroll to position [333, 0]
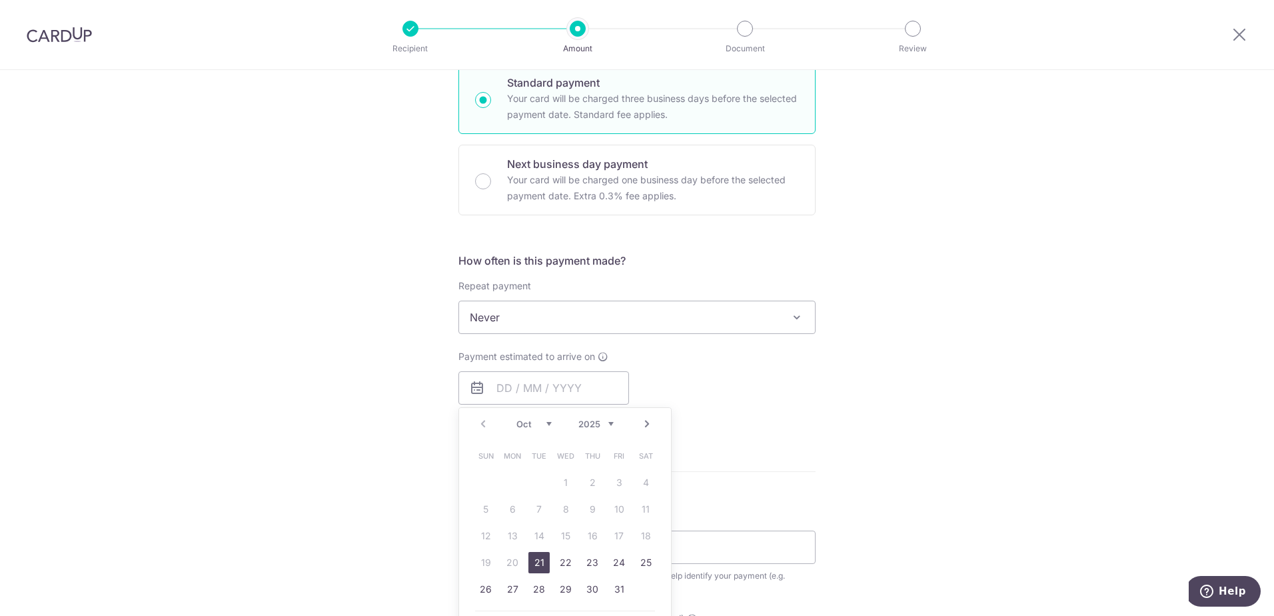
click at [540, 553] on link "21" at bounding box center [538, 562] width 21 height 21
type input "21/10/2025"
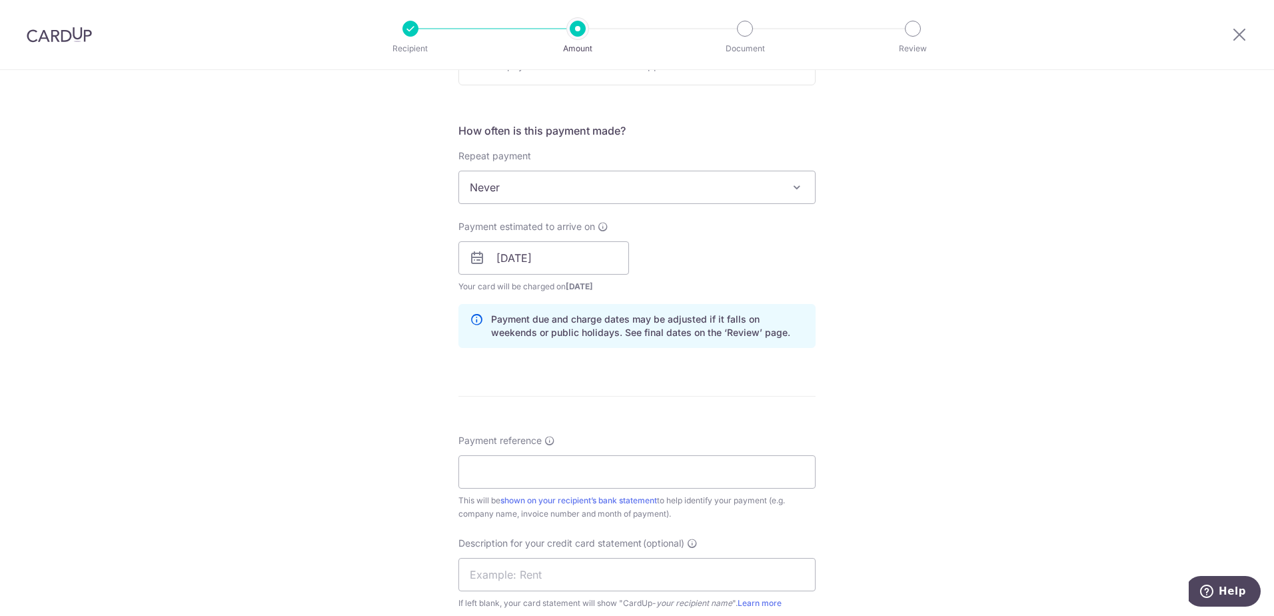
scroll to position [466, 0]
click at [560, 472] on input "Payment reference" at bounding box center [636, 468] width 357 height 33
type input "a"
click at [504, 470] on input "A" at bounding box center [636, 468] width 357 height 33
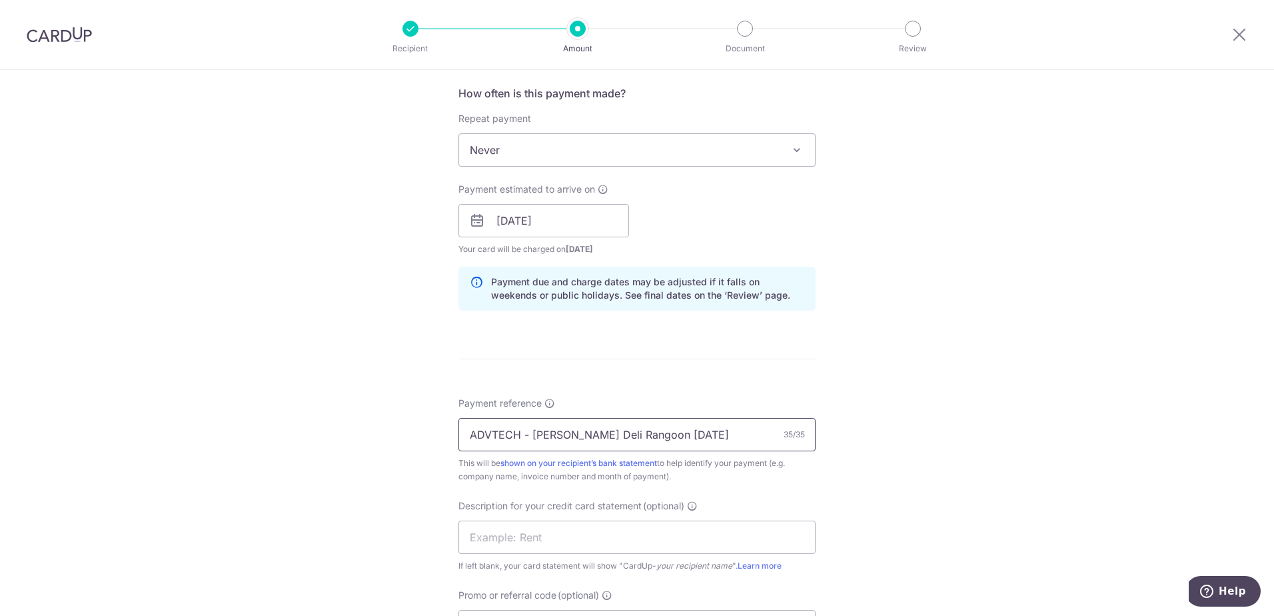
scroll to position [533, 0]
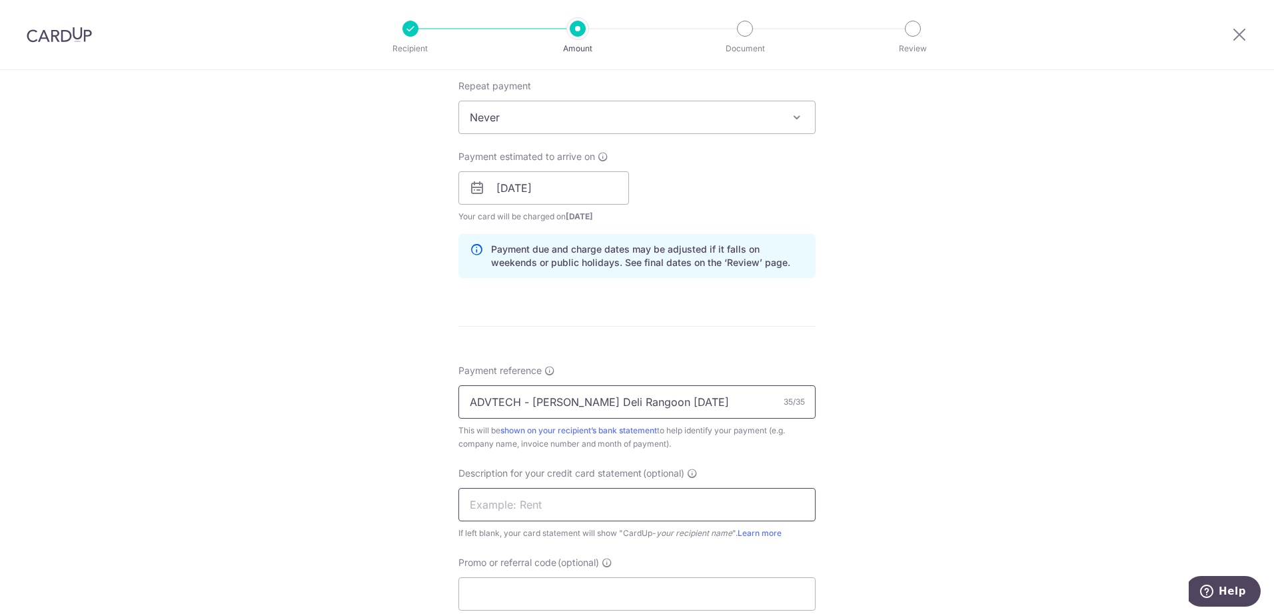
type input "ADVTECH - Marlow Deli Rangoon Sep25"
click at [514, 512] on input "text" at bounding box center [636, 504] width 357 height 33
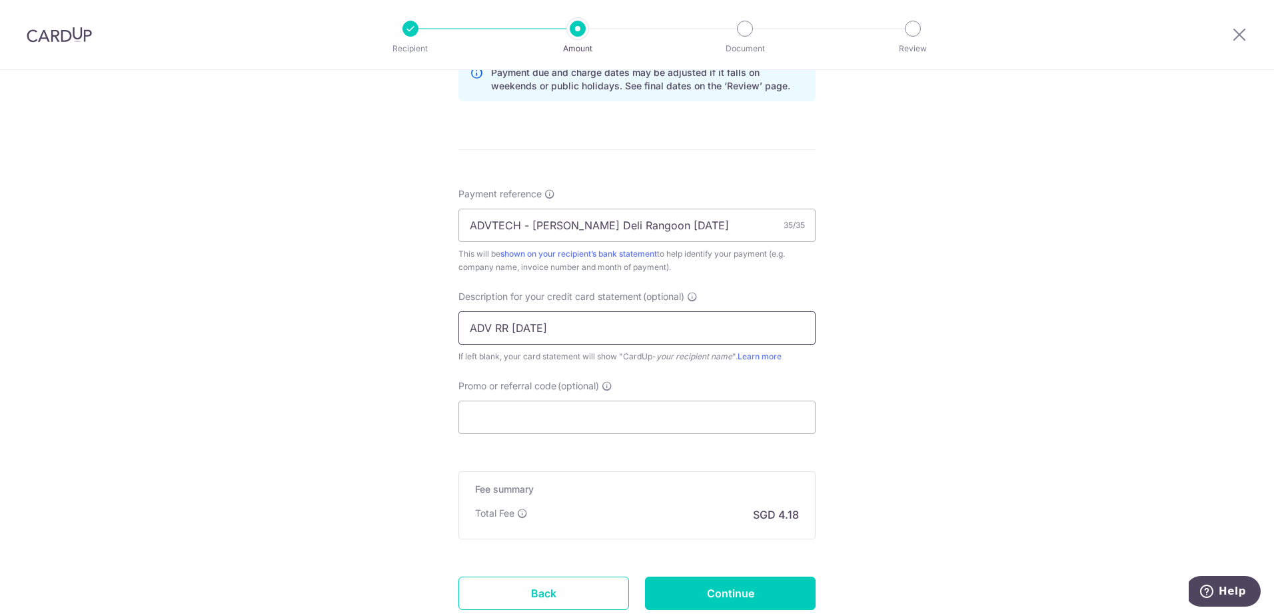
scroll to position [733, 0]
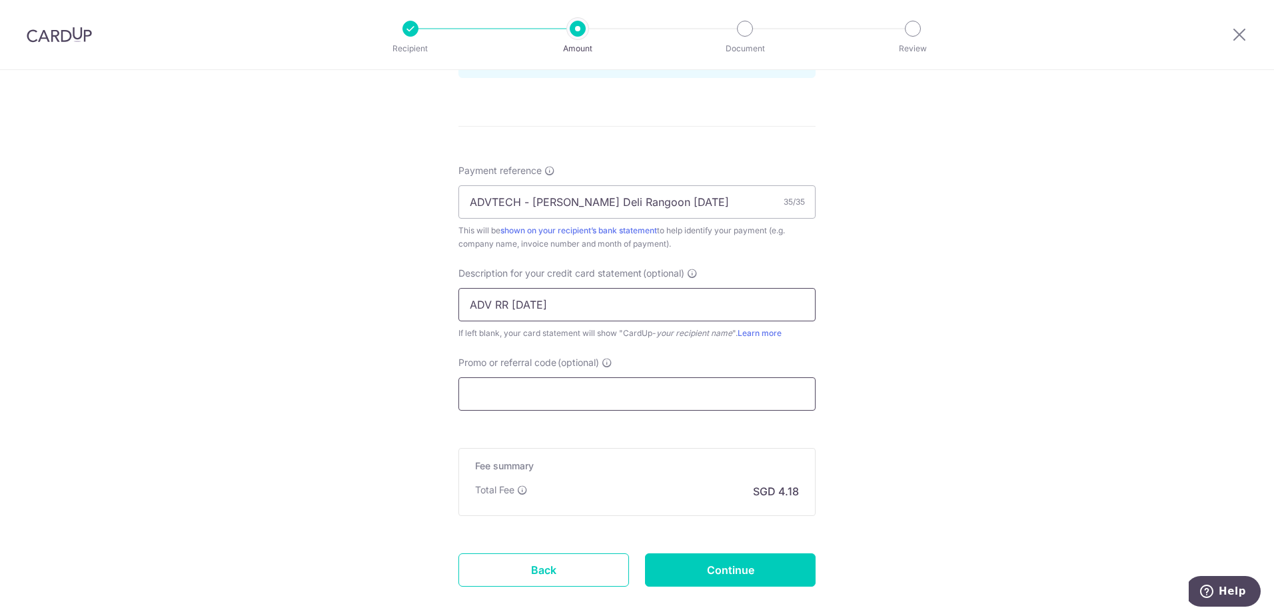
type input "ADV RR Sep 25"
click at [598, 403] on input "Promo or referral code (optional)" at bounding box center [636, 393] width 357 height 33
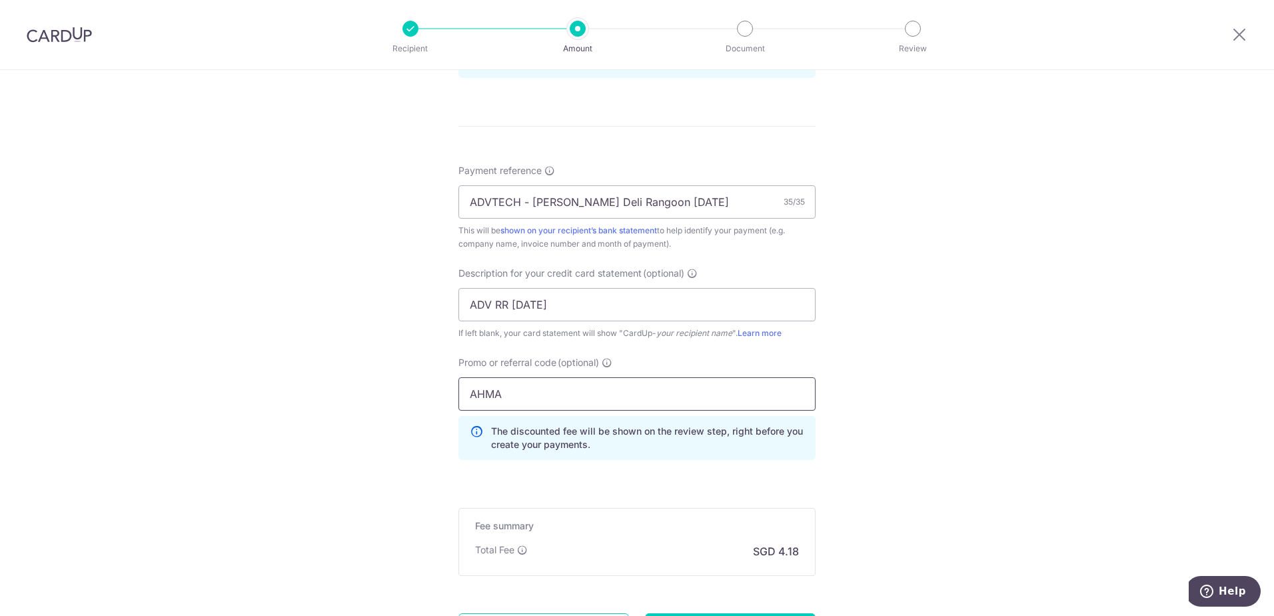
type input "AHMAD174"
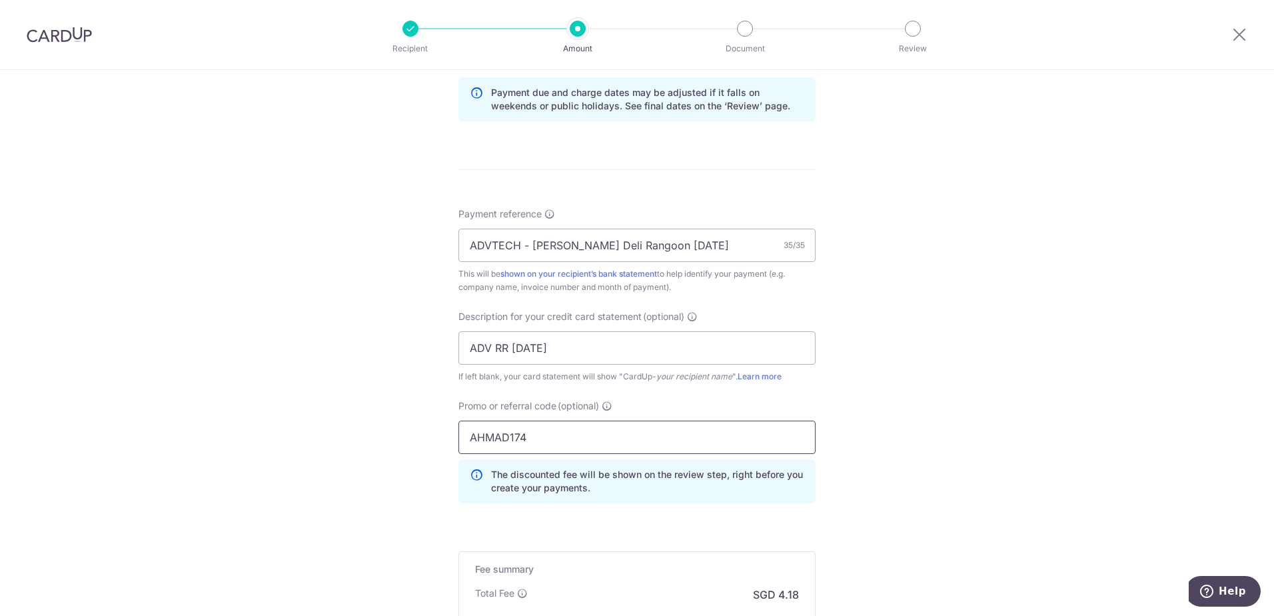
scroll to position [863, 0]
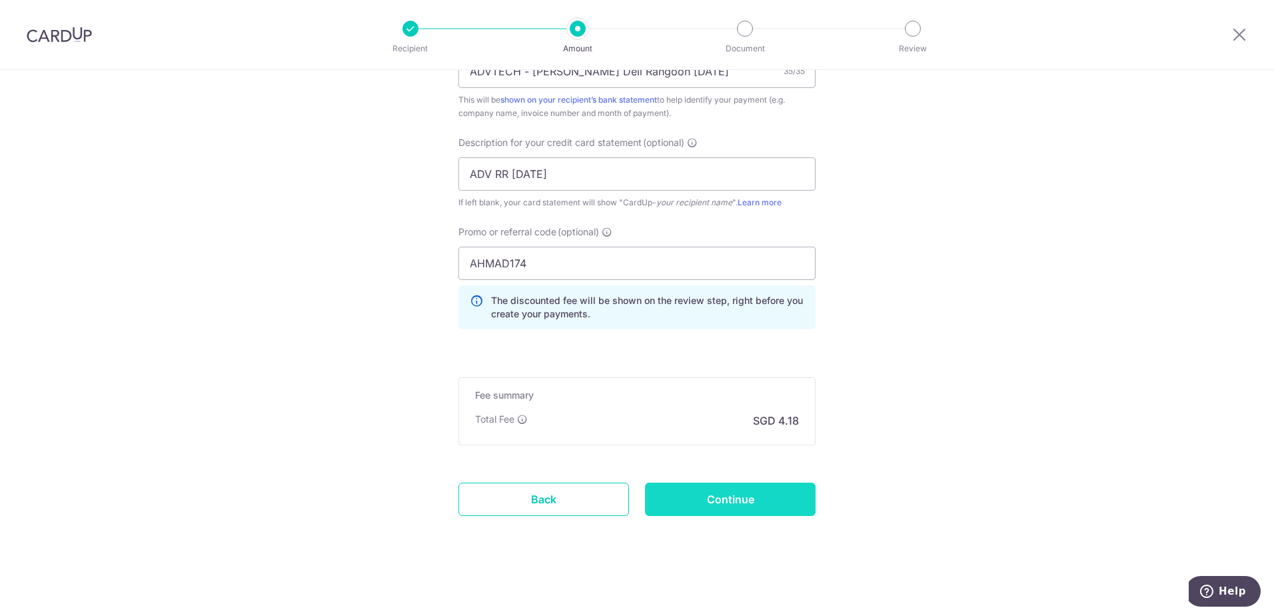
click at [767, 510] on input "Continue" at bounding box center [730, 498] width 171 height 33
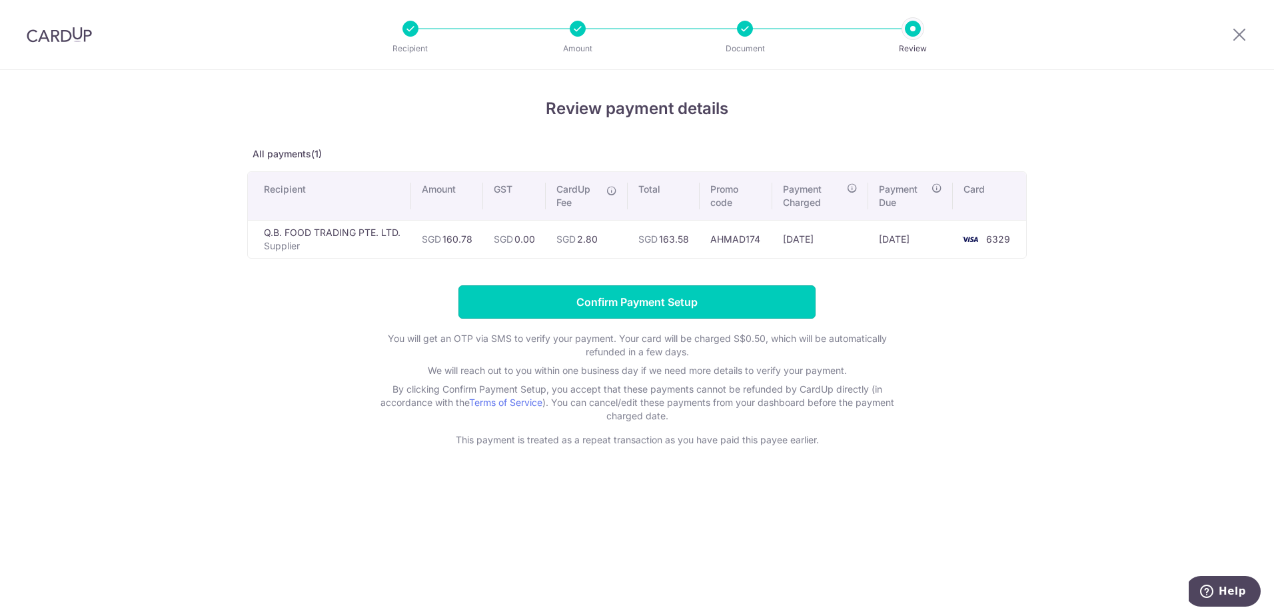
click at [624, 302] on input "Confirm Payment Setup" at bounding box center [636, 301] width 357 height 33
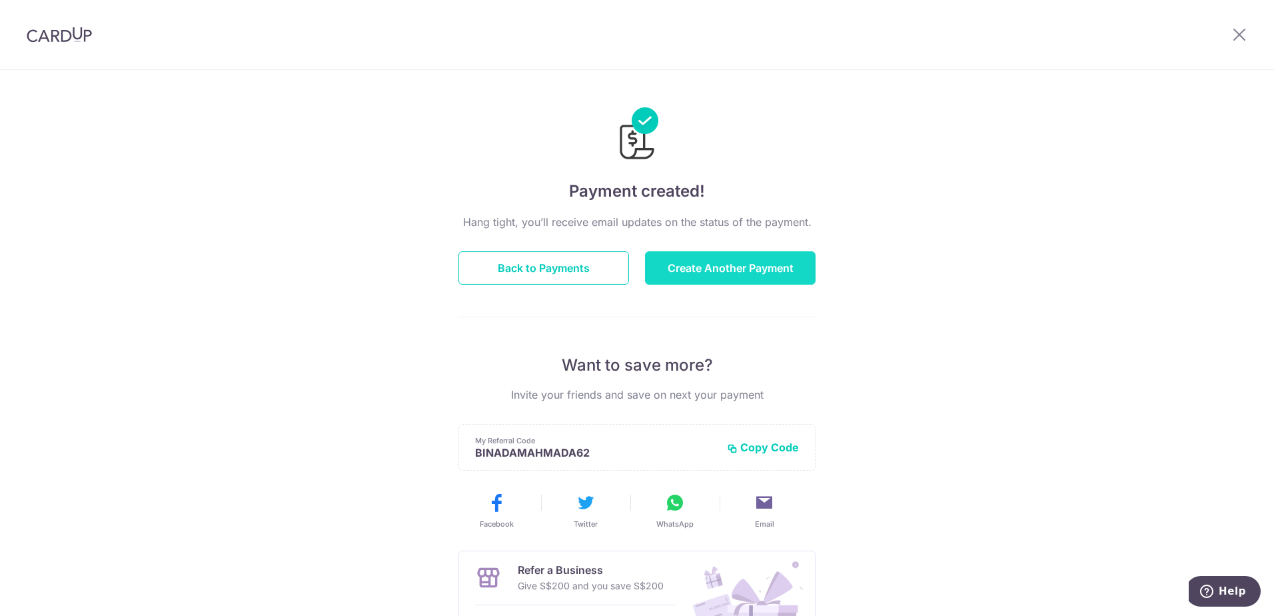
click at [679, 274] on button "Create Another Payment" at bounding box center [730, 267] width 171 height 33
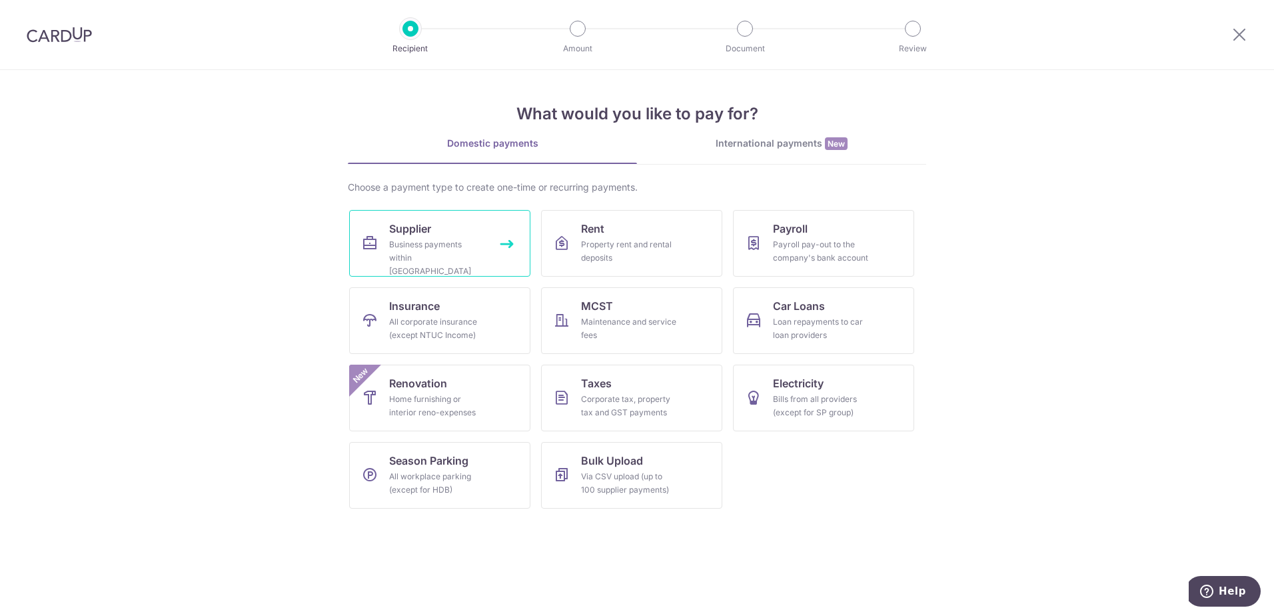
click at [460, 241] on div "Business payments within Singapore" at bounding box center [437, 258] width 96 height 40
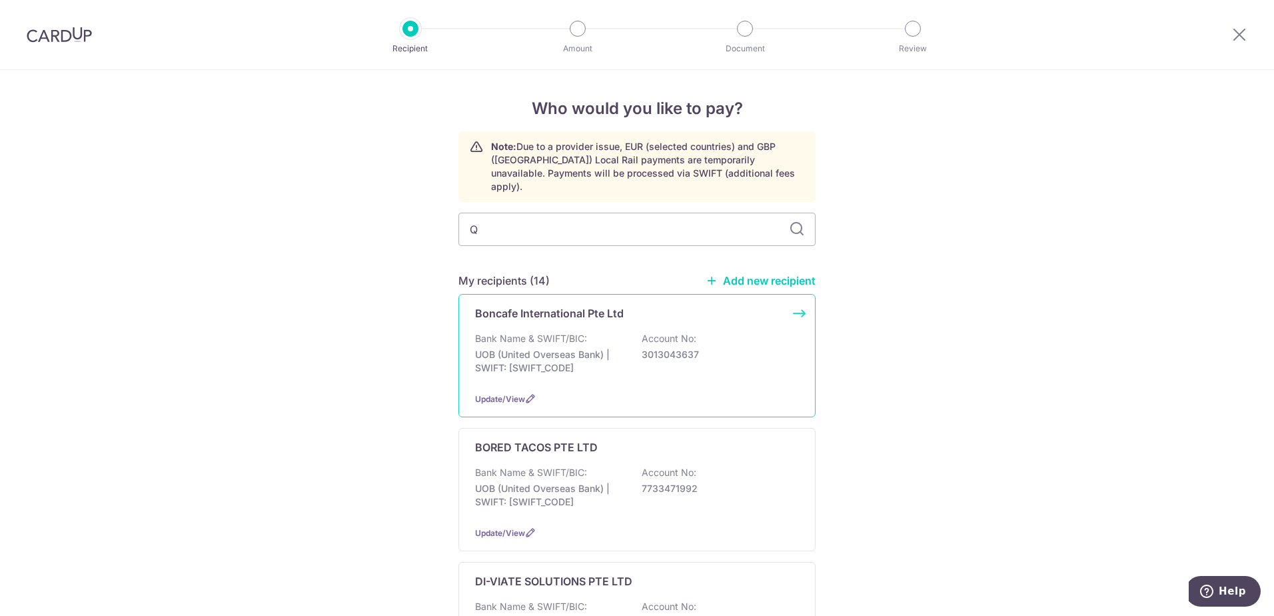
type input "Q."
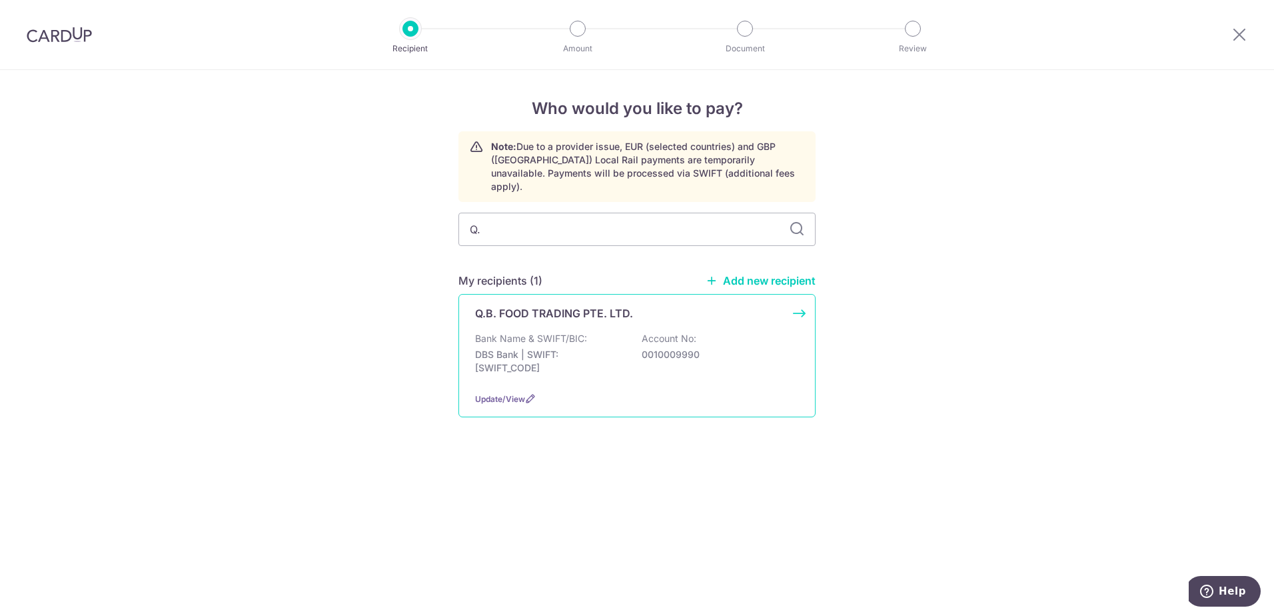
click at [505, 332] on p "Bank Name & SWIFT/BIC:" at bounding box center [531, 338] width 112 height 13
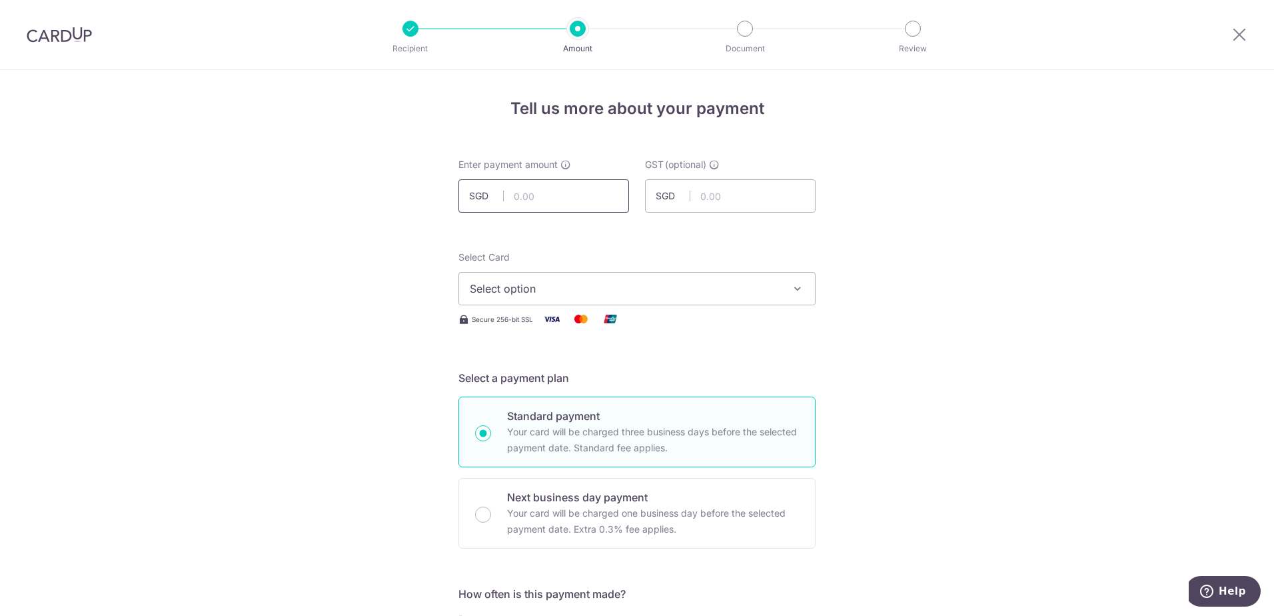
click at [571, 197] on input "text" at bounding box center [543, 195] width 171 height 33
type input "903.09"
drag, startPoint x: 215, startPoint y: 201, endPoint x: 268, endPoint y: 223, distance: 58.3
click at [597, 298] on button "Select option" at bounding box center [636, 288] width 357 height 33
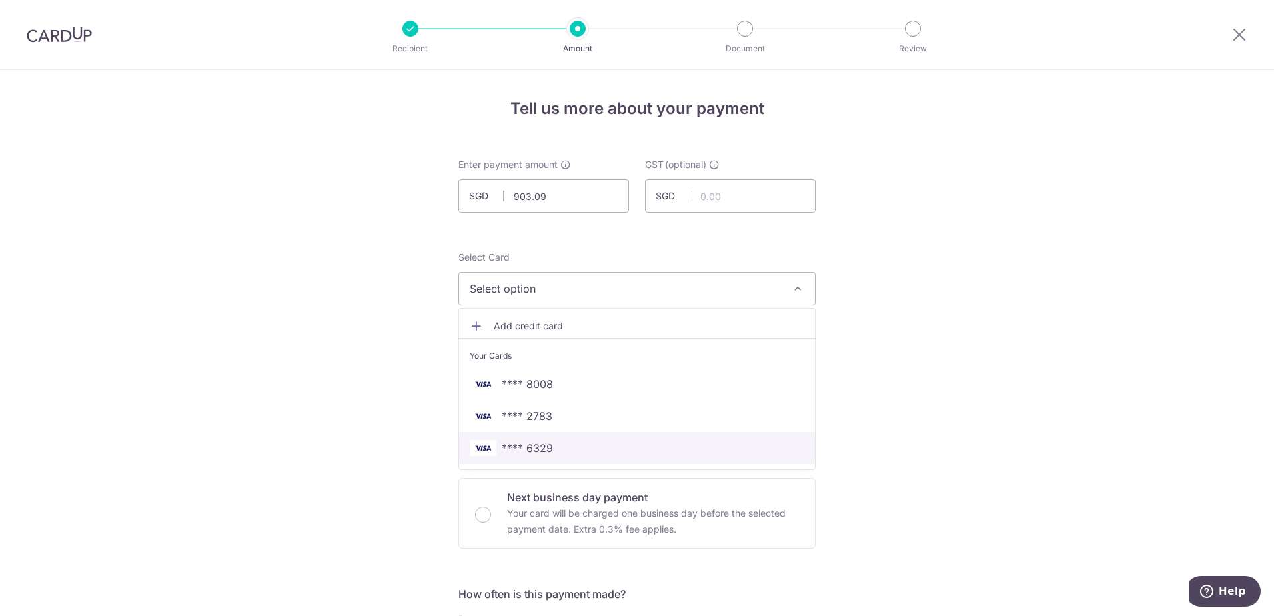
click at [565, 440] on span "**** 6329" at bounding box center [637, 448] width 334 height 16
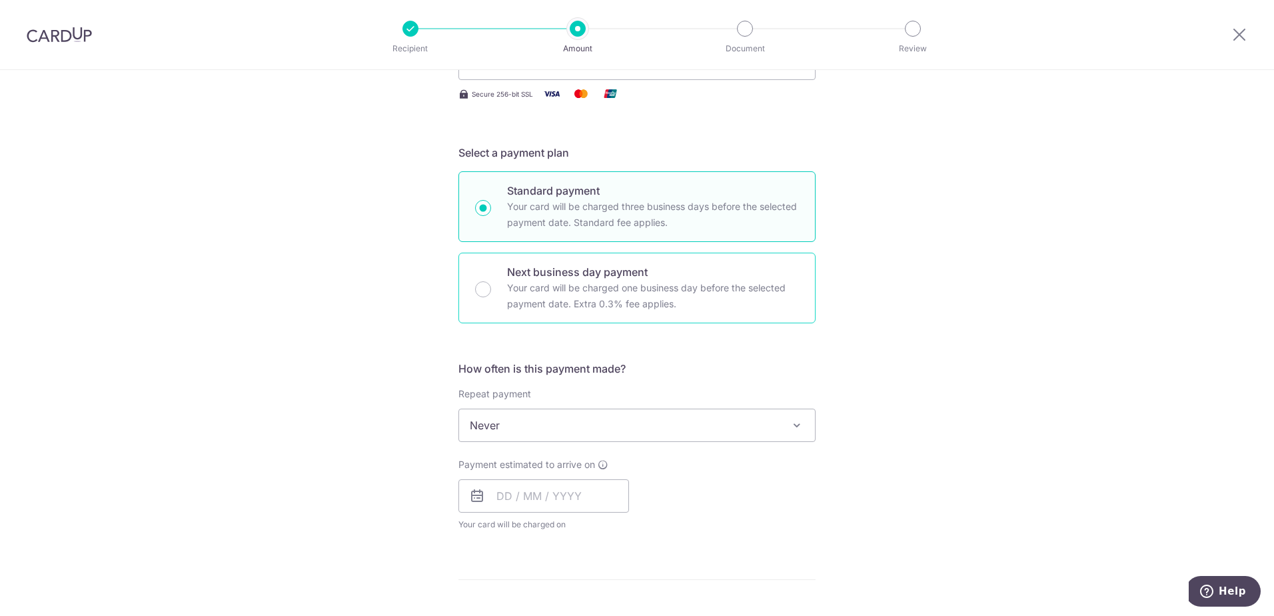
scroll to position [266, 0]
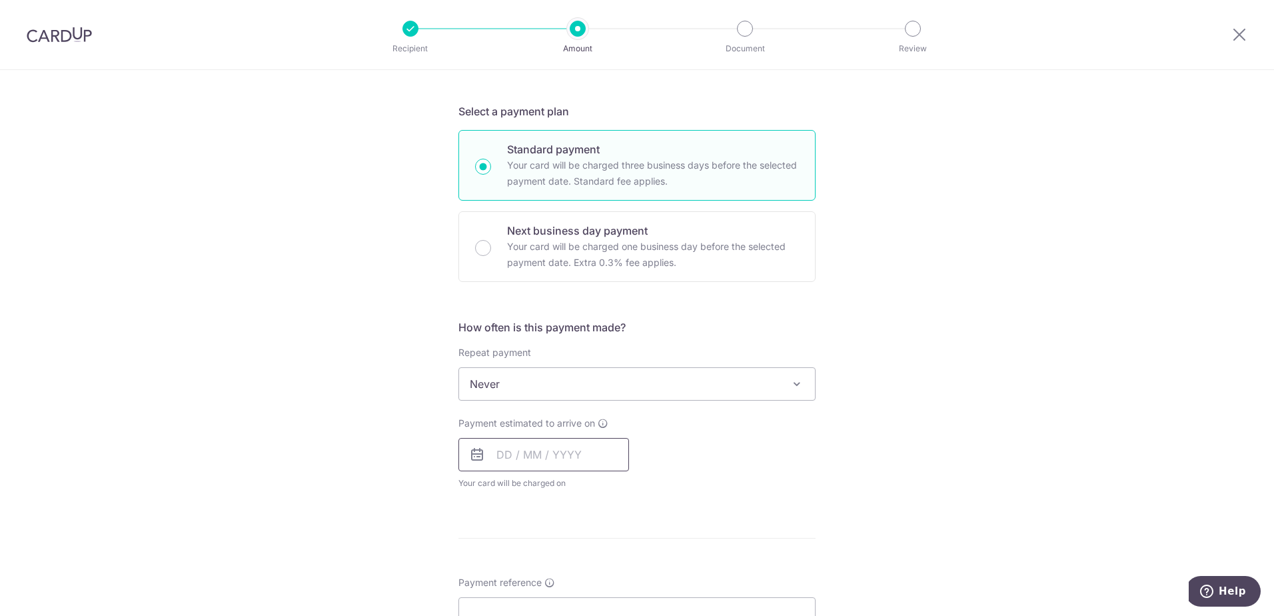
click at [494, 455] on input "text" at bounding box center [543, 454] width 171 height 33
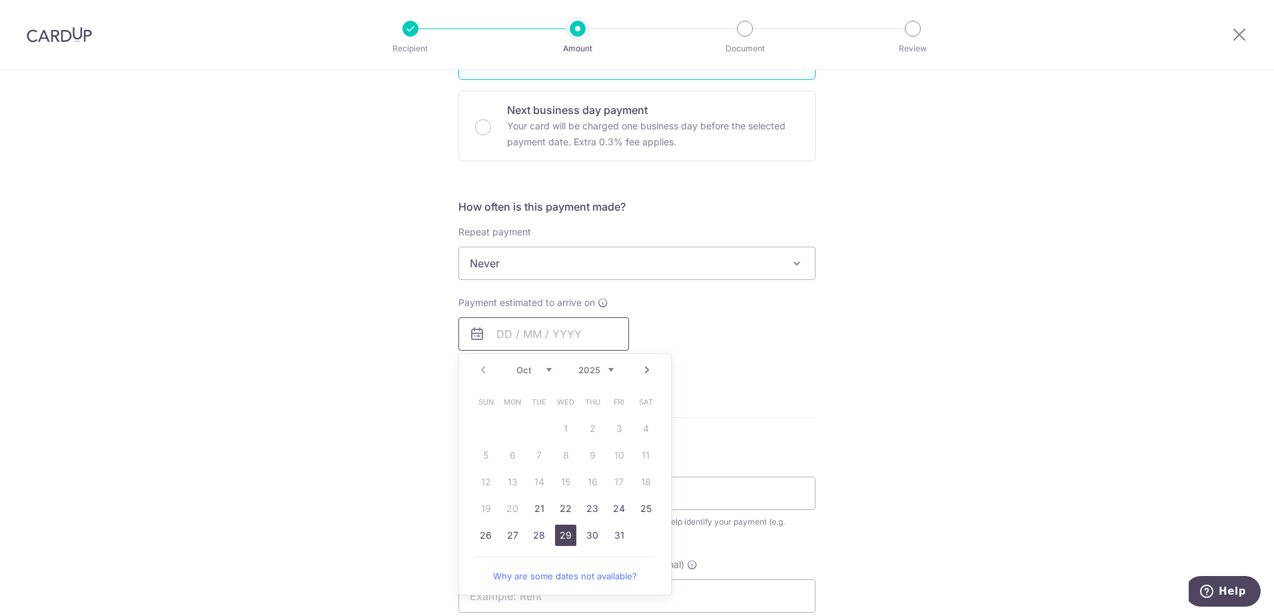
scroll to position [400, 0]
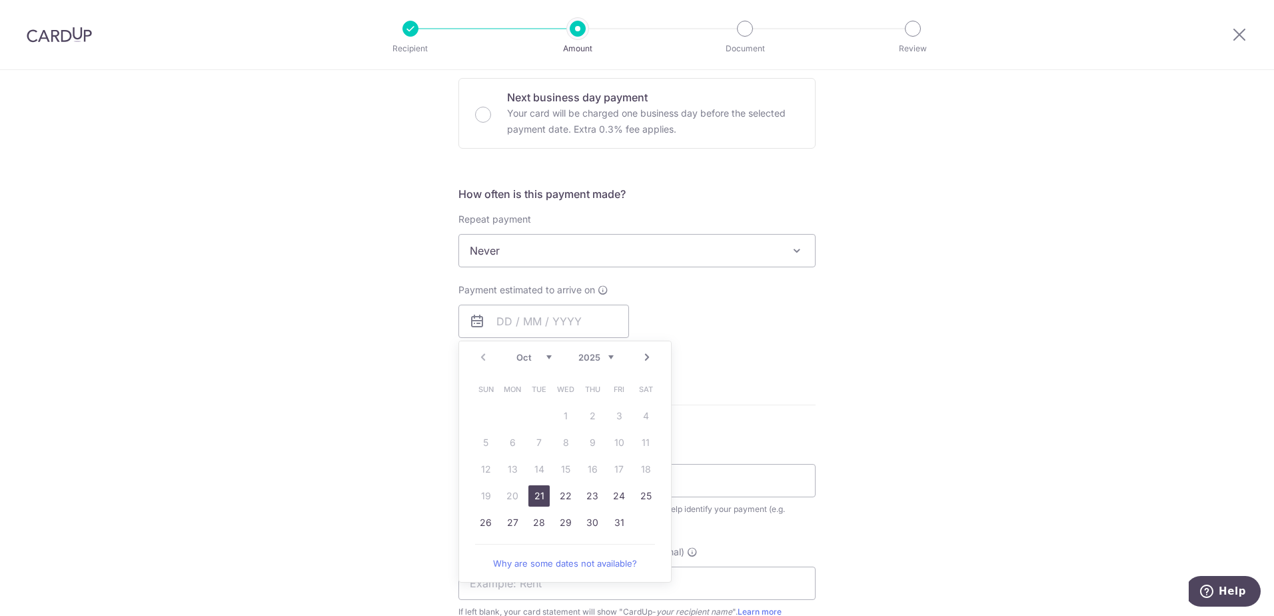
click at [530, 492] on link "21" at bounding box center [538, 495] width 21 height 21
type input "[DATE]"
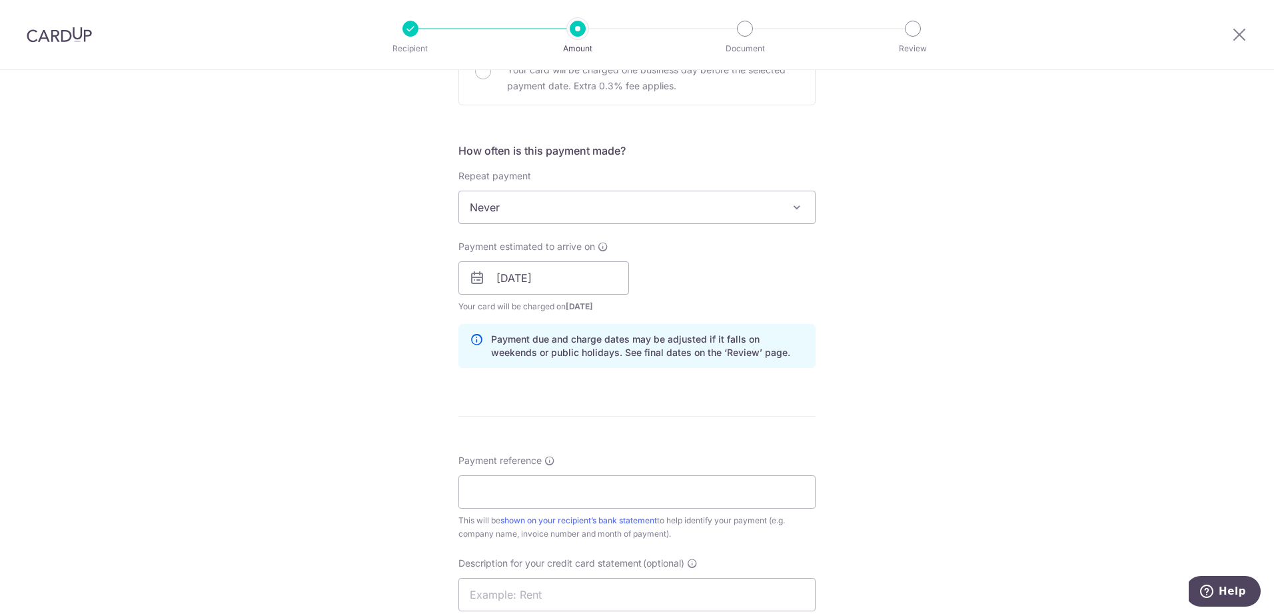
scroll to position [466, 0]
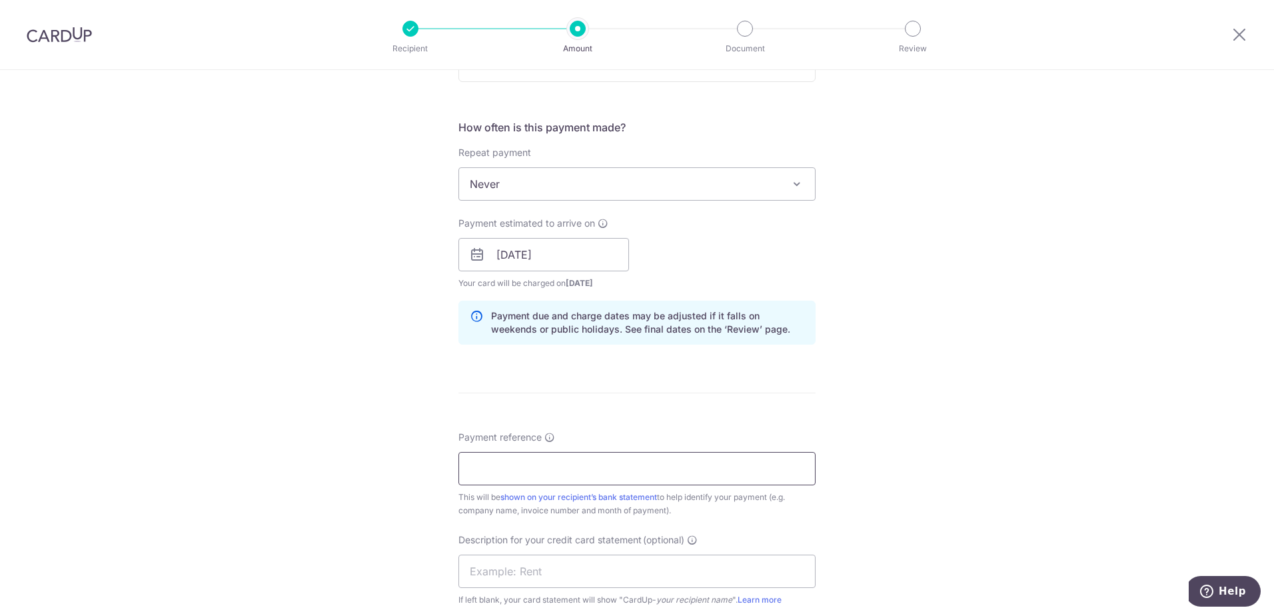
click at [513, 471] on input "Payment reference" at bounding box center [636, 468] width 357 height 33
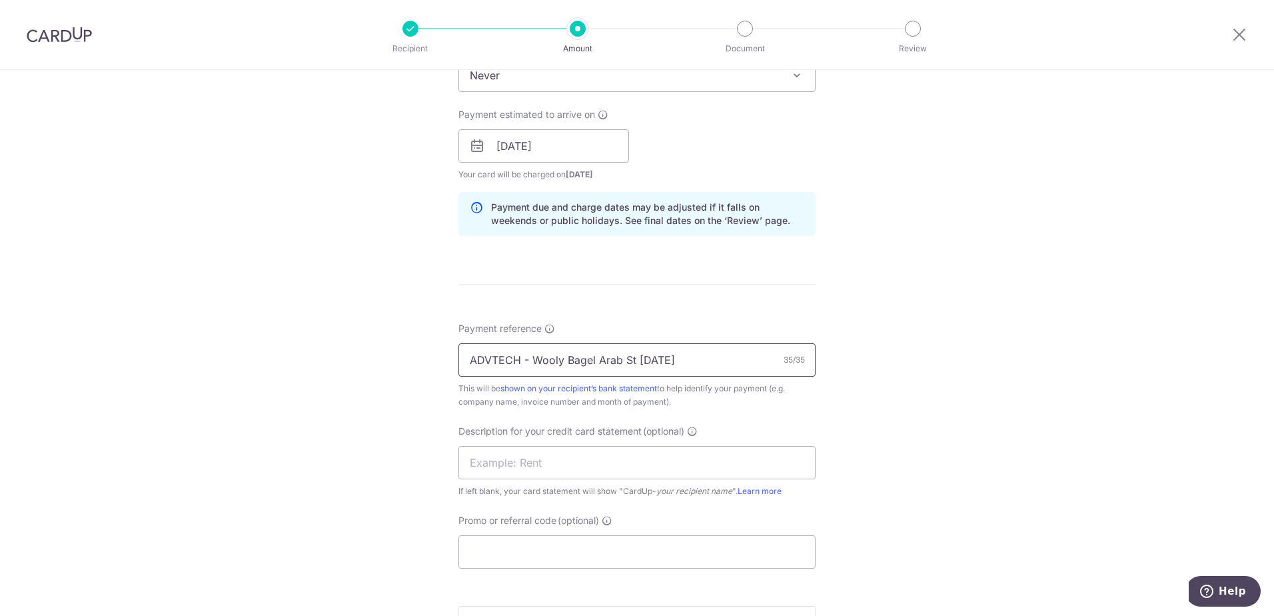
scroll to position [600, 0]
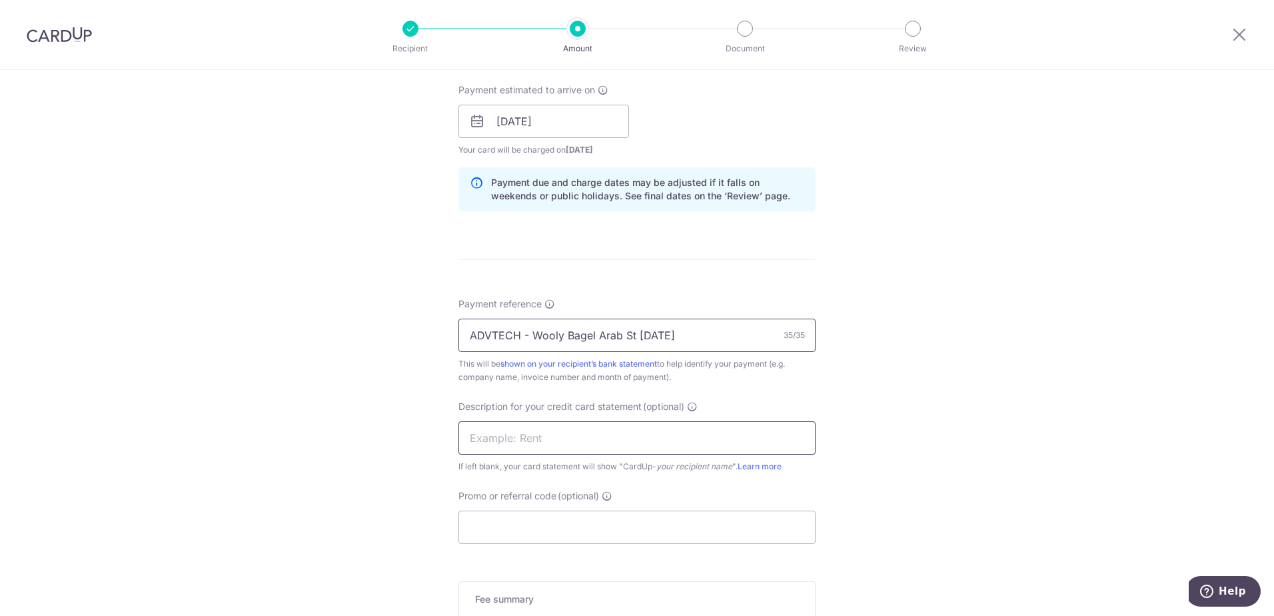
type input "ADVTECH - Wooly Bagel Arab St Sep25"
click at [536, 440] on input "text" at bounding box center [636, 437] width 357 height 33
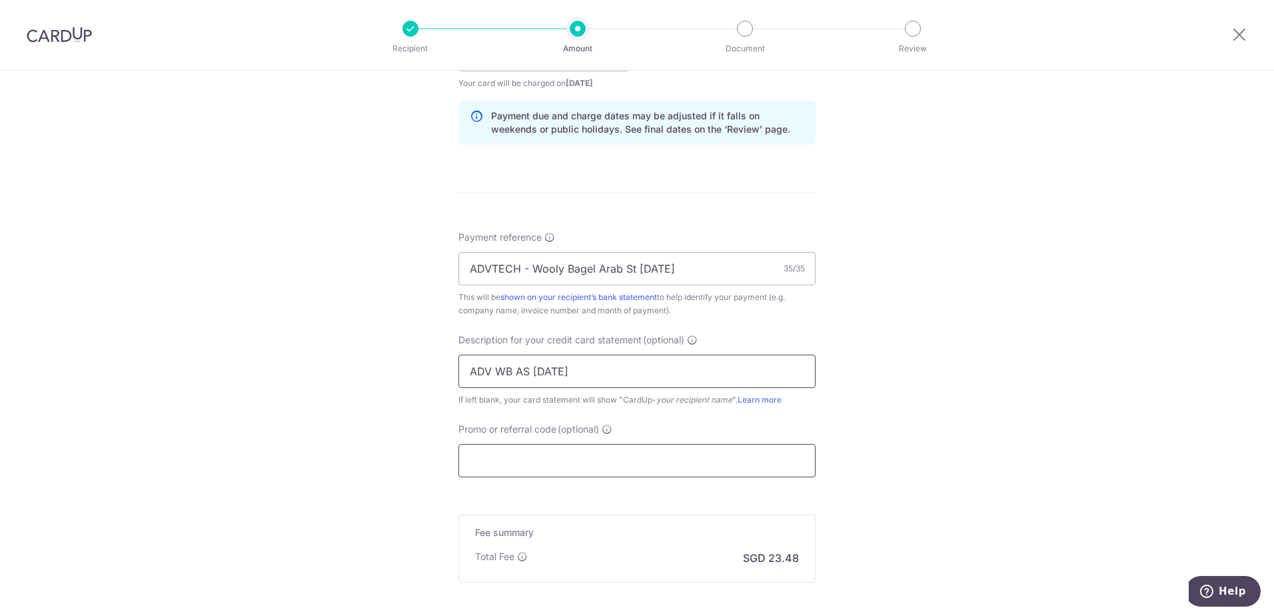
type input "ADV WB AS Sep25"
click at [565, 447] on input "Promo or referral code (optional)" at bounding box center [636, 460] width 357 height 33
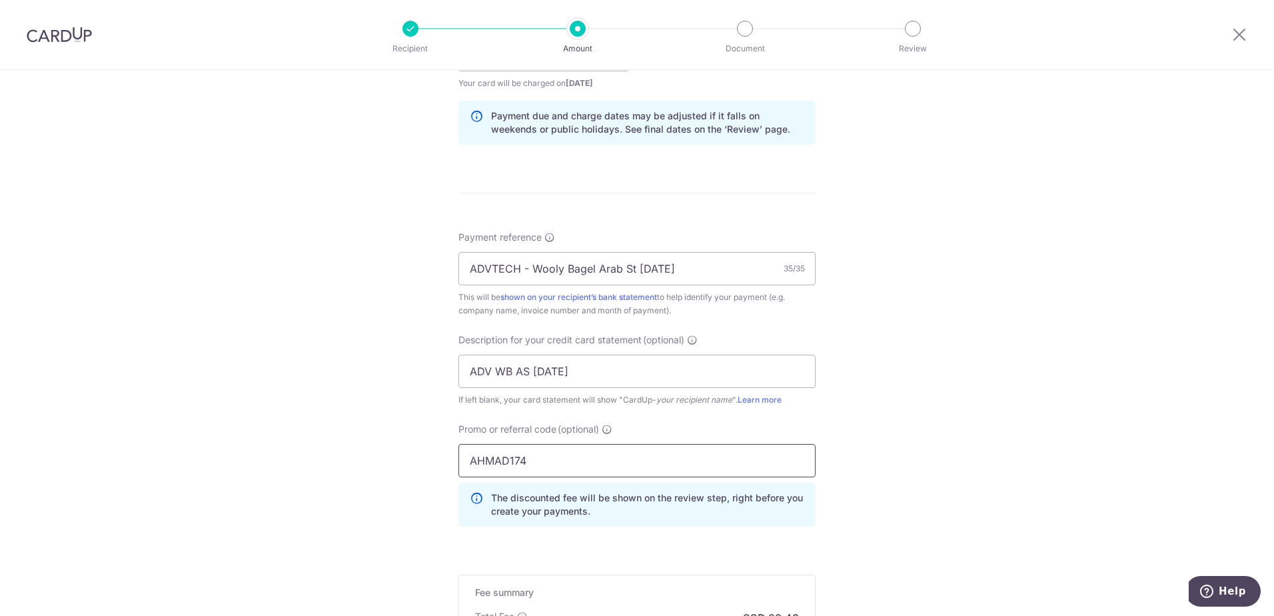
type input "AHMAD174"
click at [183, 390] on div "Tell us more about your payment Enter payment amount SGD 903.09 903.09 GST (opt…" at bounding box center [637, 108] width 1274 height 1409
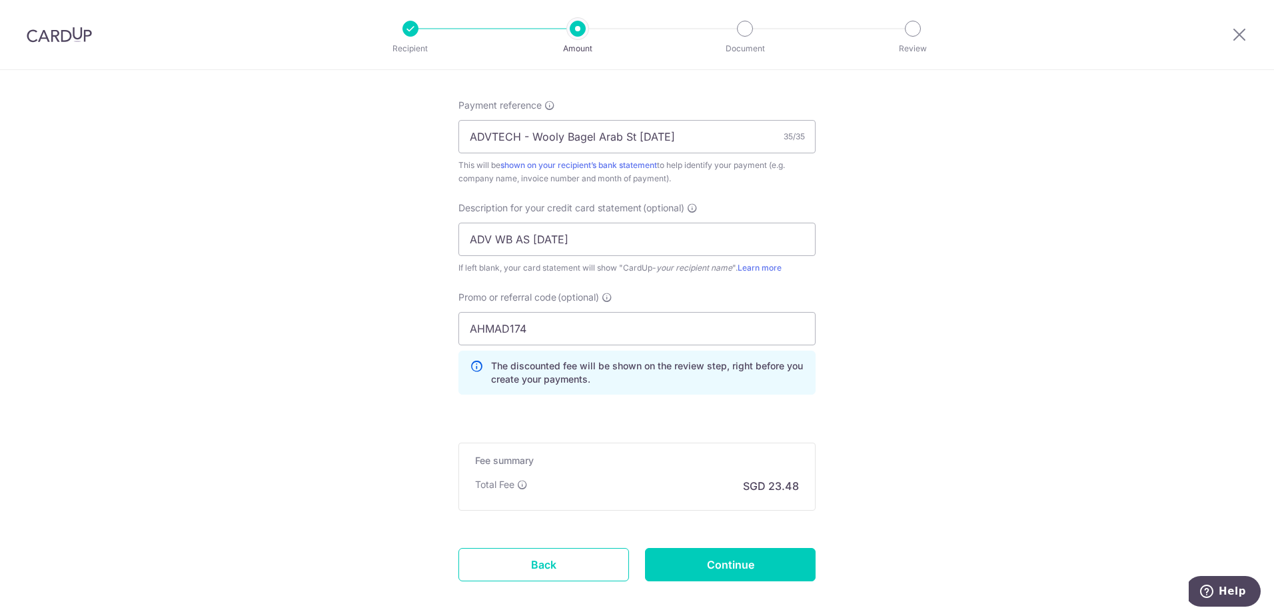
scroll to position [799, 0]
click at [771, 559] on input "Continue" at bounding box center [730, 562] width 171 height 33
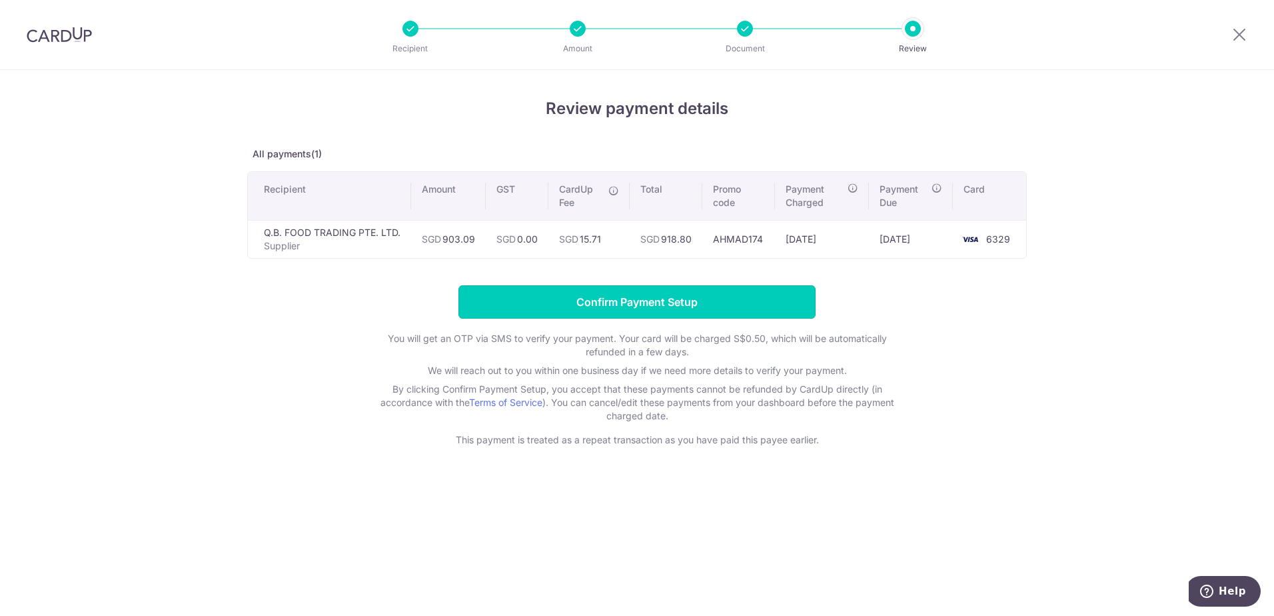
click at [743, 294] on input "Confirm Payment Setup" at bounding box center [636, 301] width 357 height 33
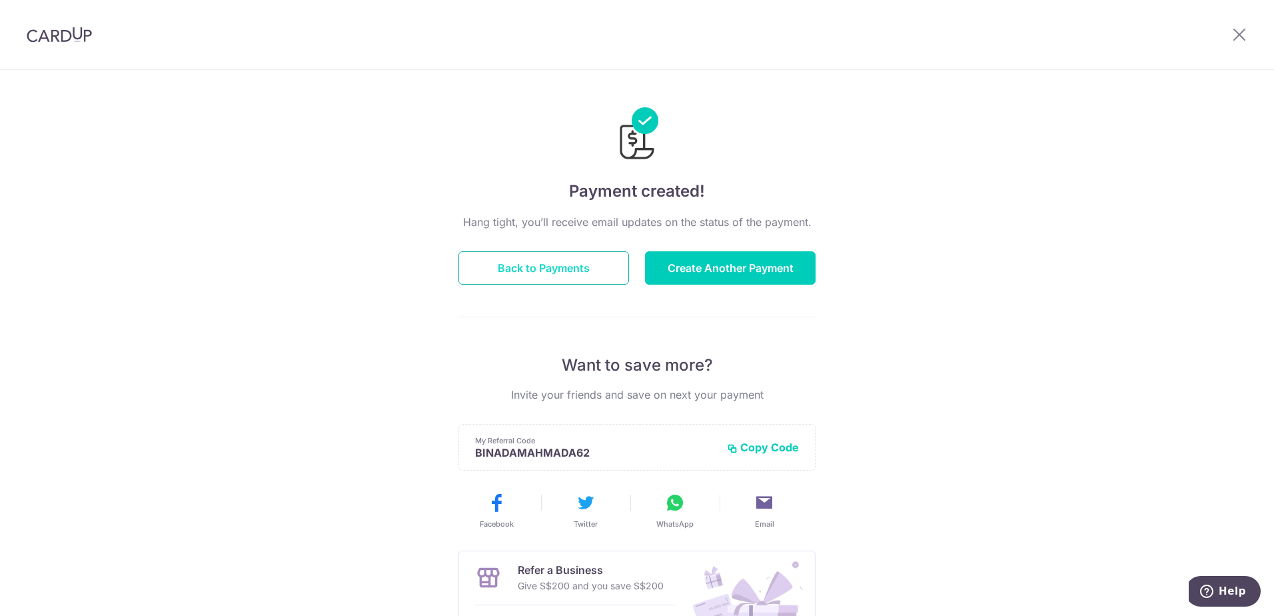
click at [589, 267] on button "Back to Payments" at bounding box center [543, 267] width 171 height 33
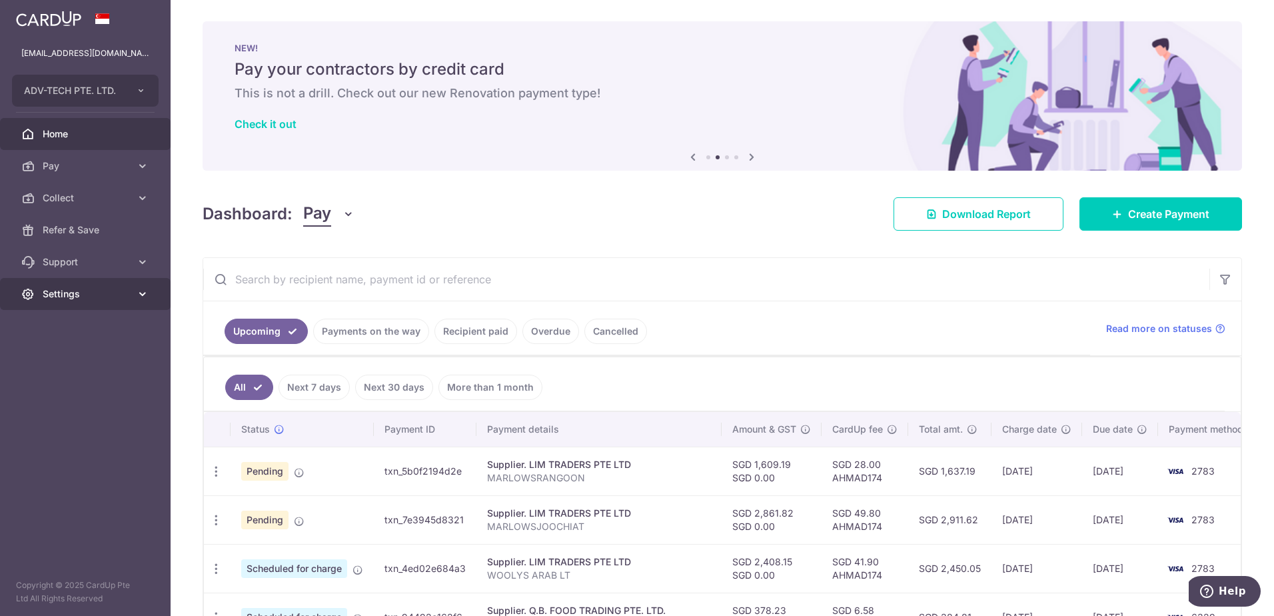
click at [107, 303] on link "Settings" at bounding box center [85, 294] width 171 height 32
click at [67, 365] on link "Logout" at bounding box center [85, 358] width 171 height 32
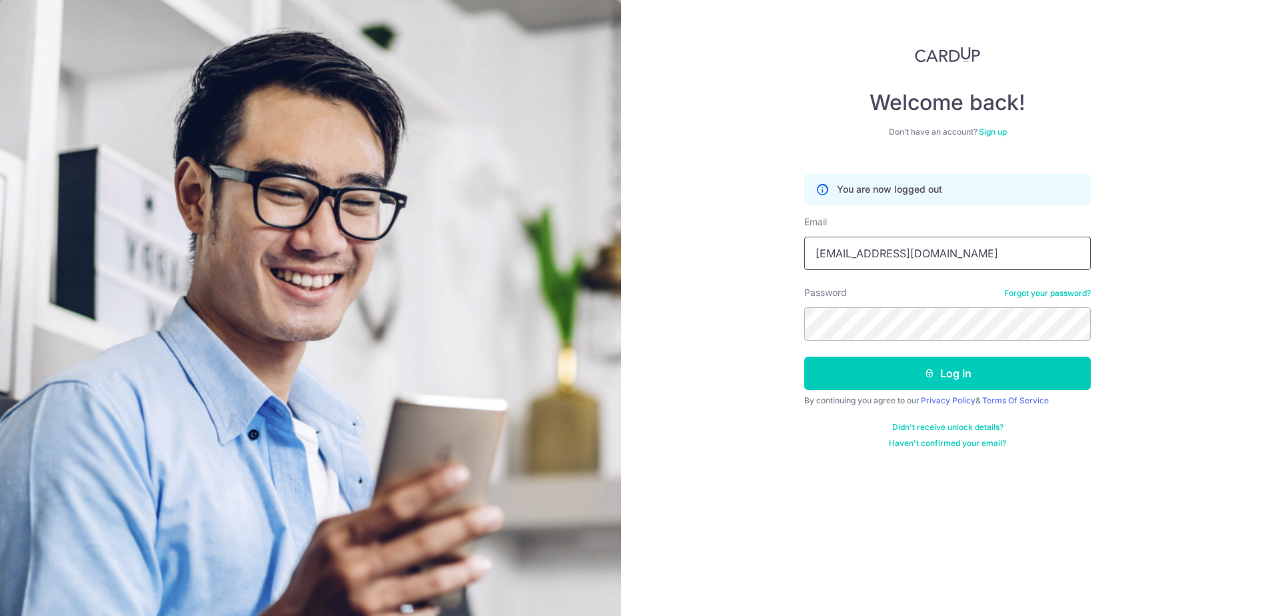
click at [878, 242] on input "domtan1989@gmail.com" at bounding box center [947, 253] width 286 height 33
click at [876, 248] on input "domtan1989@gmail.com" at bounding box center [947, 253] width 286 height 33
type input "[EMAIL_ADDRESS][DOMAIN_NAME]"
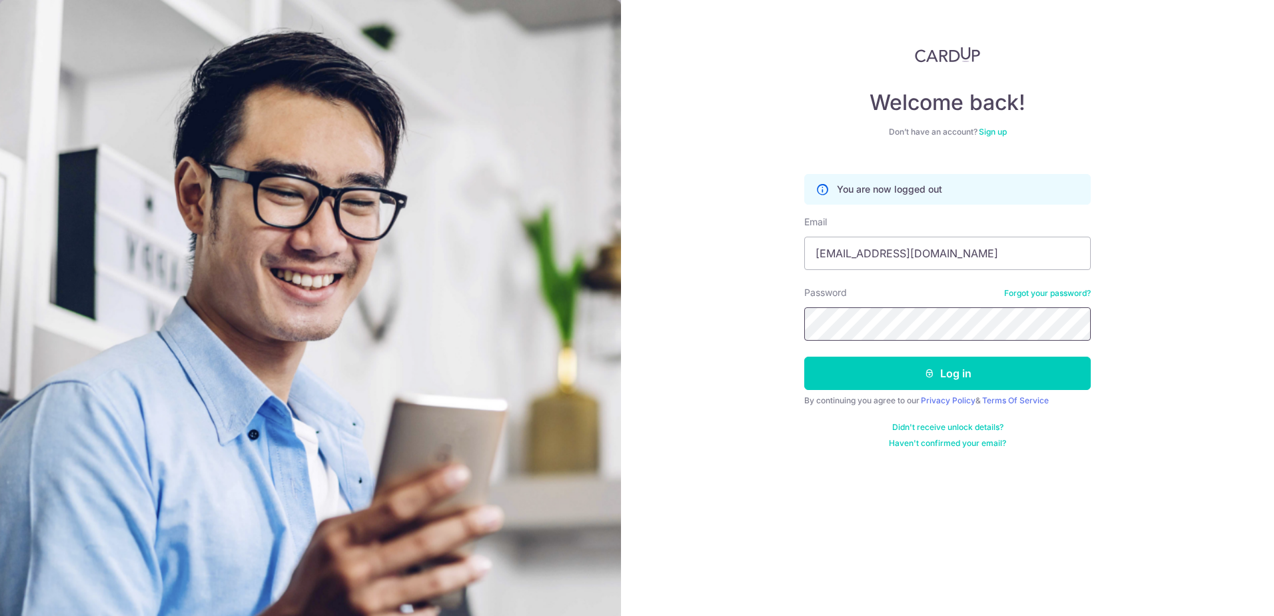
click at [761, 316] on div "Welcome back! Don’t have an account? Sign up You are now logged out Email bored…" at bounding box center [947, 308] width 653 height 616
click at [1226, 344] on div "Welcome back! Don’t have an account? Sign up You are now logged out Email bored…" at bounding box center [947, 308] width 653 height 616
click at [1194, 386] on div "Welcome back! Don’t have an account? Sign up You are now logged out Email bored…" at bounding box center [947, 308] width 653 height 616
click at [979, 254] on input "[EMAIL_ADDRESS][DOMAIN_NAME]" at bounding box center [947, 253] width 286 height 33
click at [801, 317] on div "Welcome back! Don’t have an account? Sign up You are now logged out Email bored…" at bounding box center [947, 308] width 653 height 616
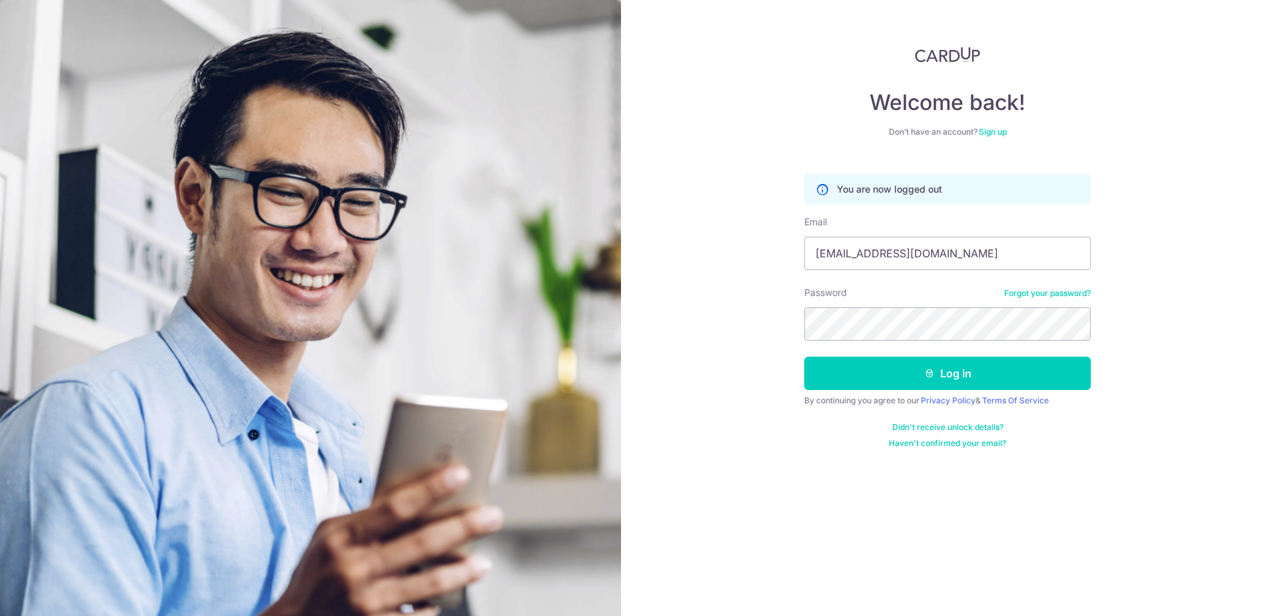
drag, startPoint x: 1273, startPoint y: 324, endPoint x: 1229, endPoint y: 329, distance: 44.2
click at [1273, 324] on html "Welcome back! Don’t have an account? Sign up You are now logged out Email bored…" at bounding box center [637, 308] width 1274 height 616
click at [1025, 372] on button "Log in" at bounding box center [947, 372] width 286 height 33
